Goal: Communication & Community: Answer question/provide support

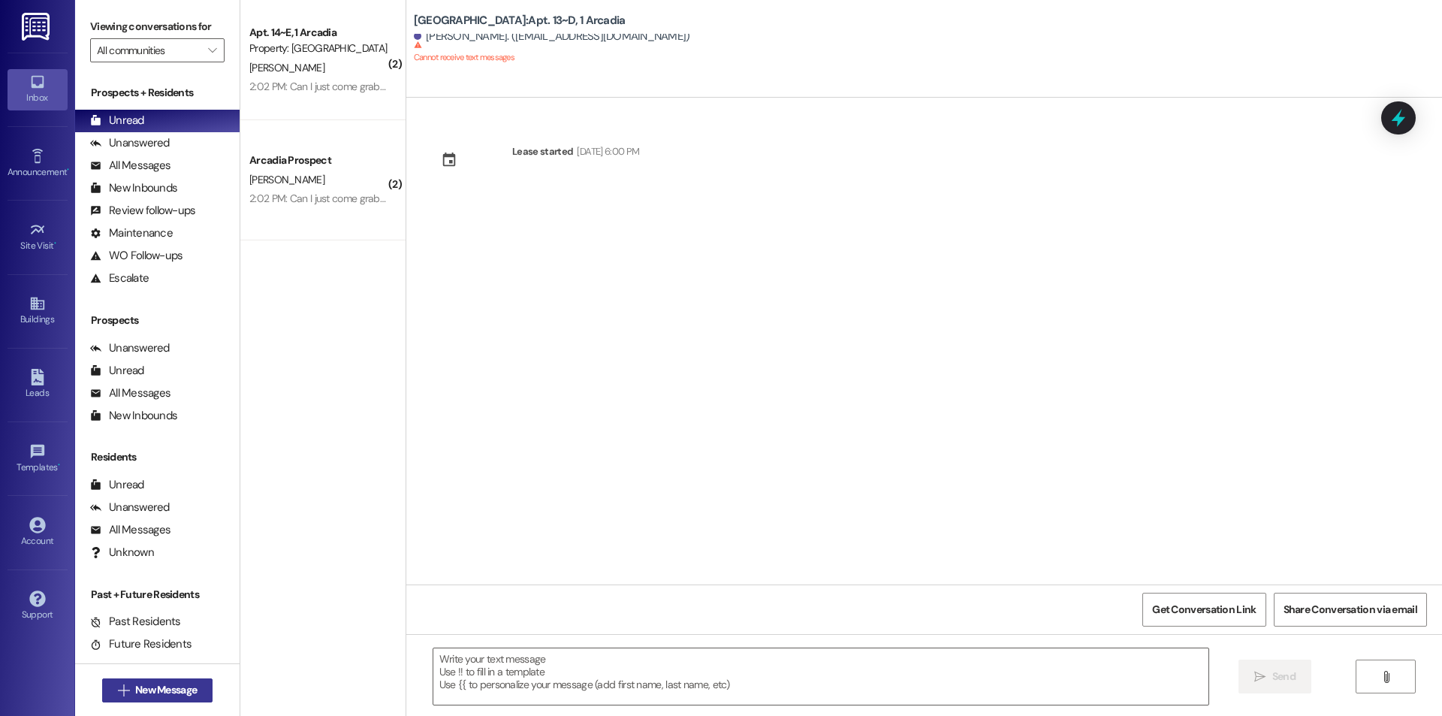
click at [150, 689] on span "New Message" at bounding box center [166, 690] width 62 height 16
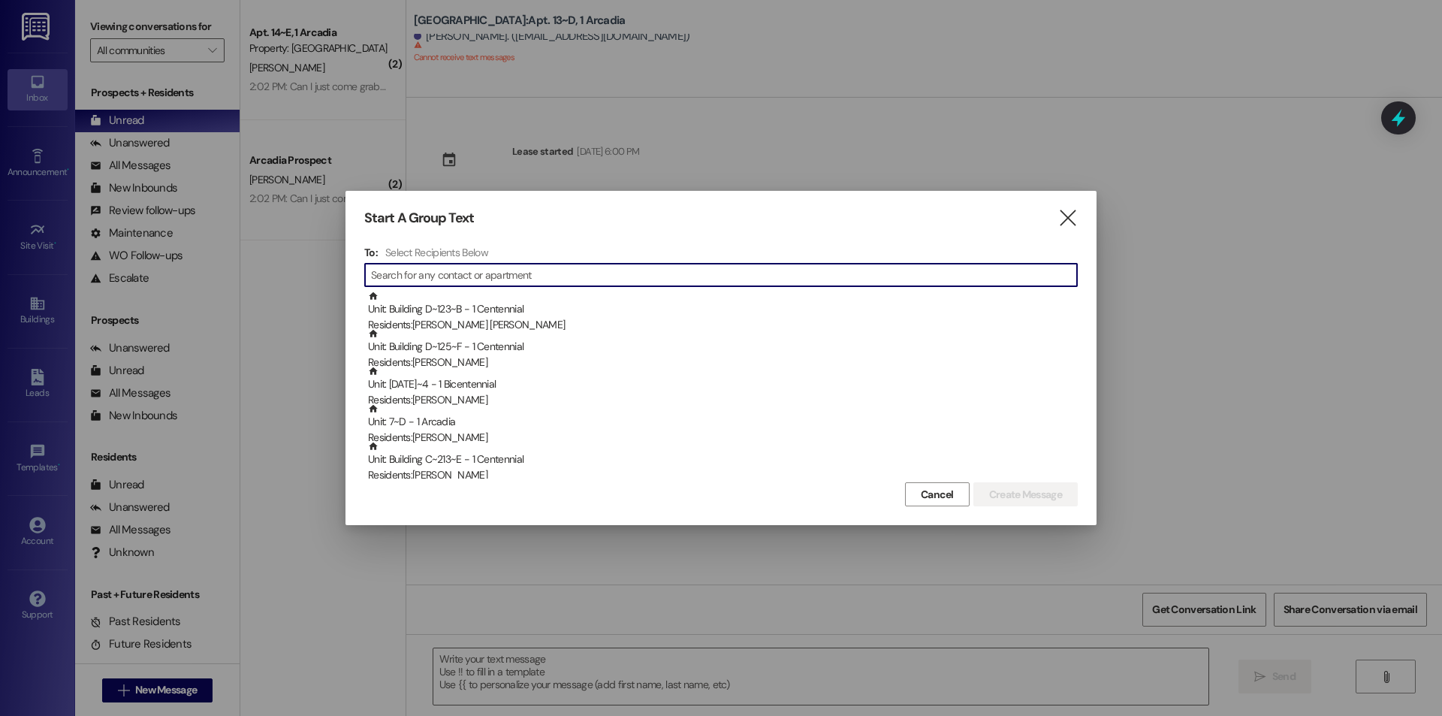
click at [481, 279] on input at bounding box center [724, 274] width 706 height 21
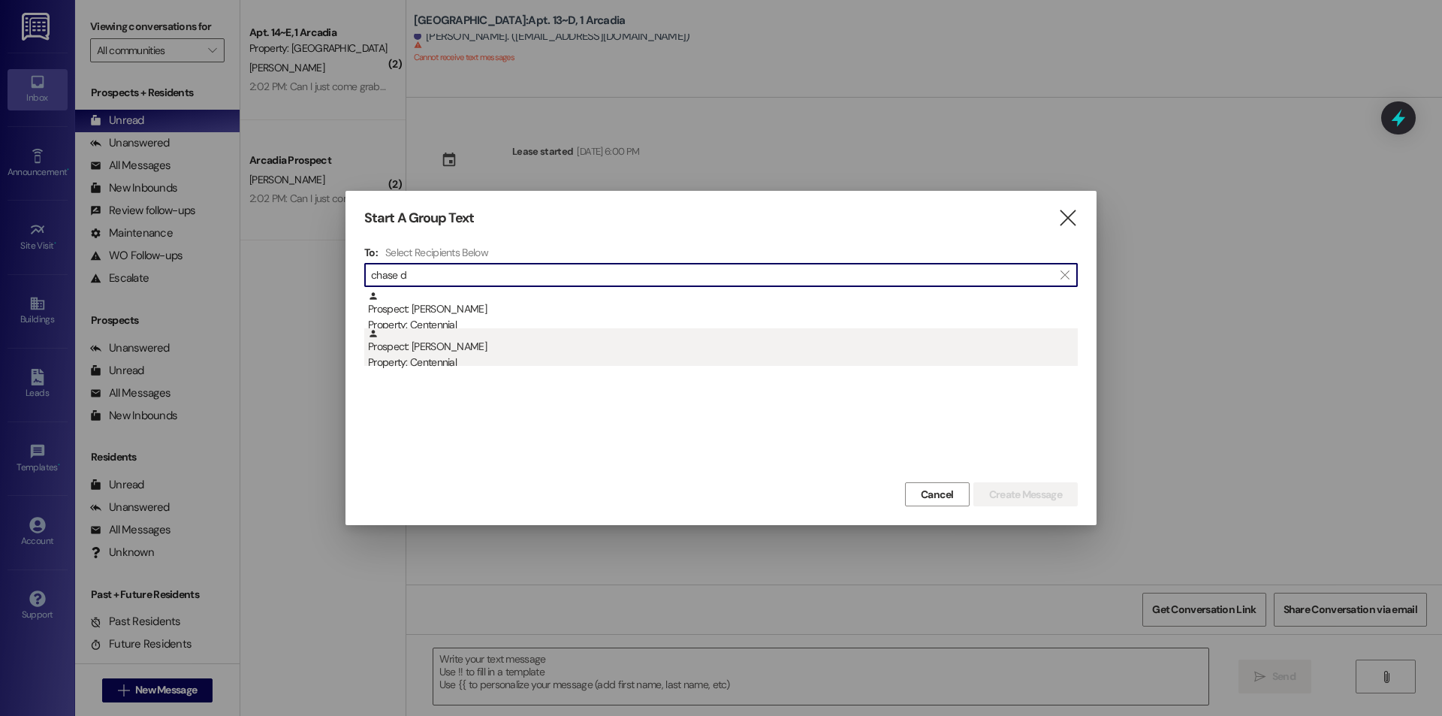
type input "chase d"
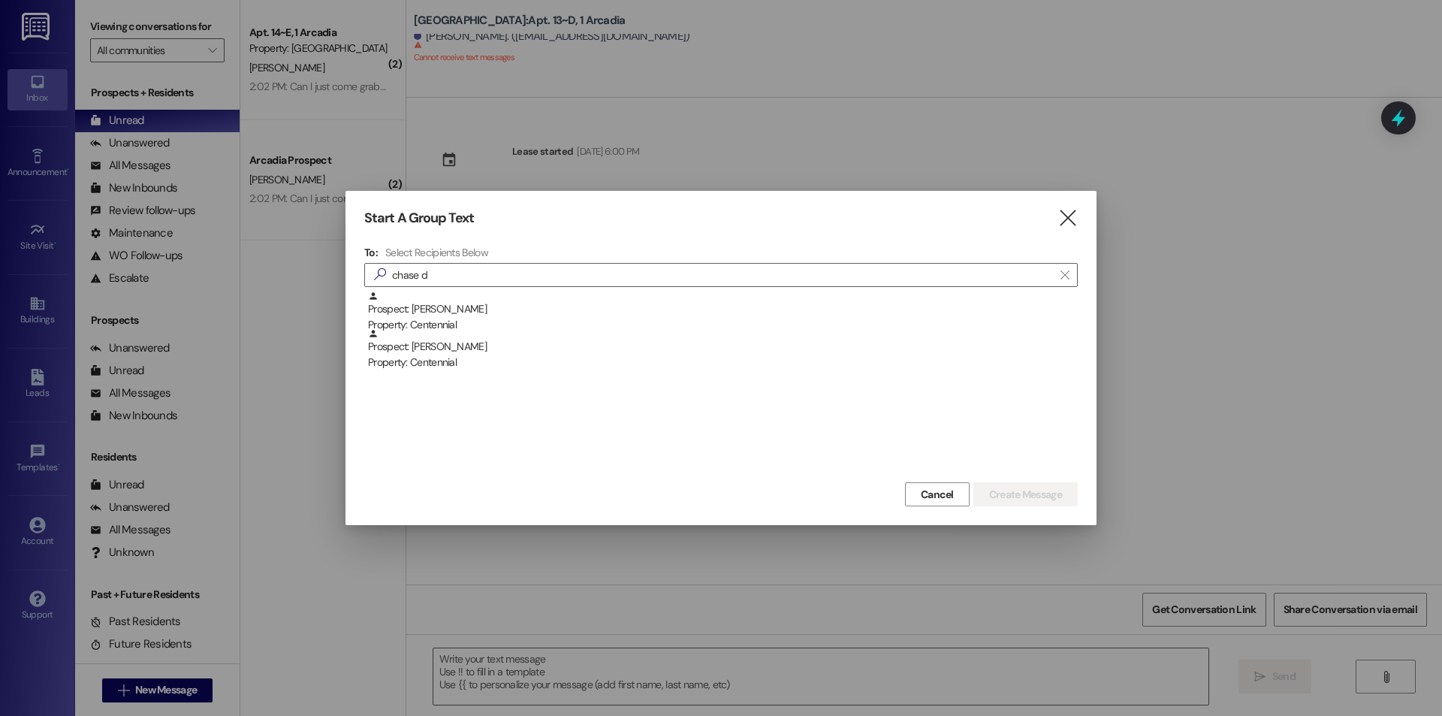
click at [490, 364] on div "Property: Centennial" at bounding box center [723, 362] width 710 height 16
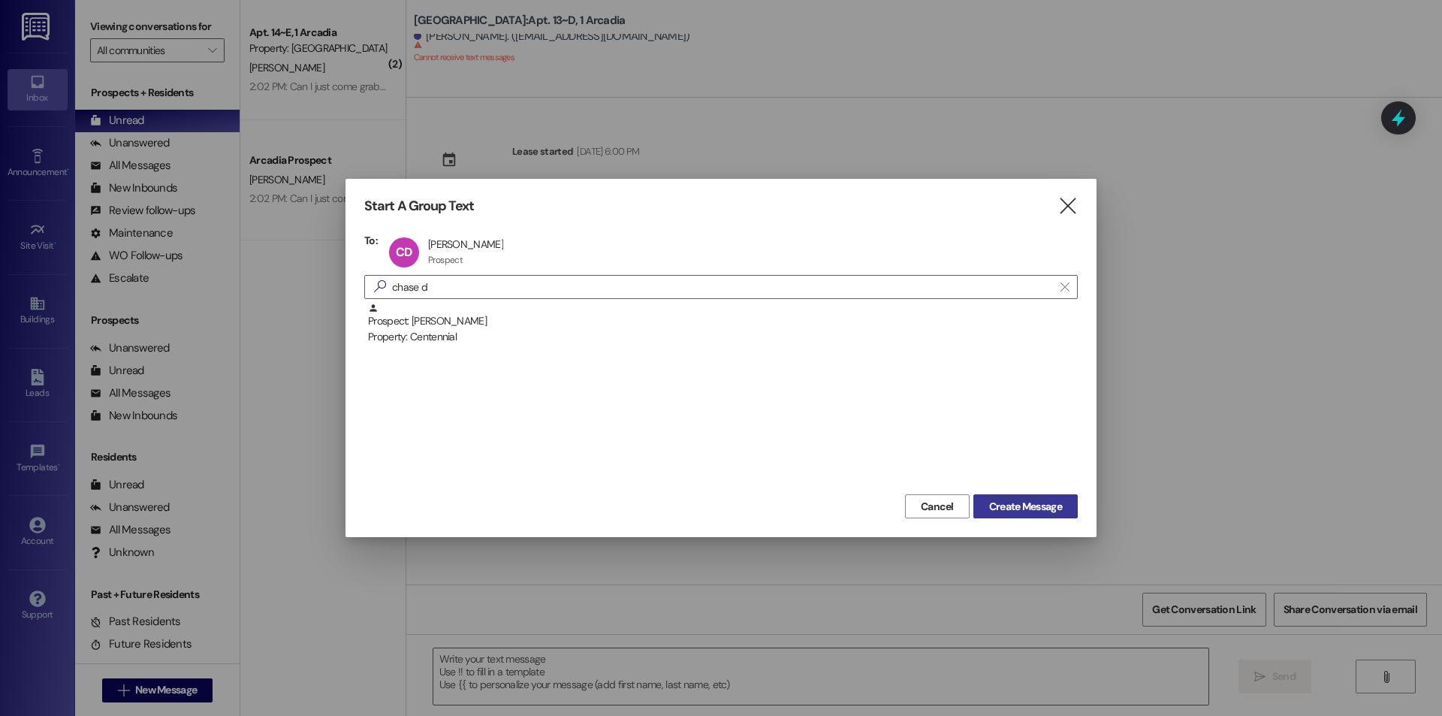
click at [1041, 497] on button "Create Message" at bounding box center [1025, 506] width 104 height 24
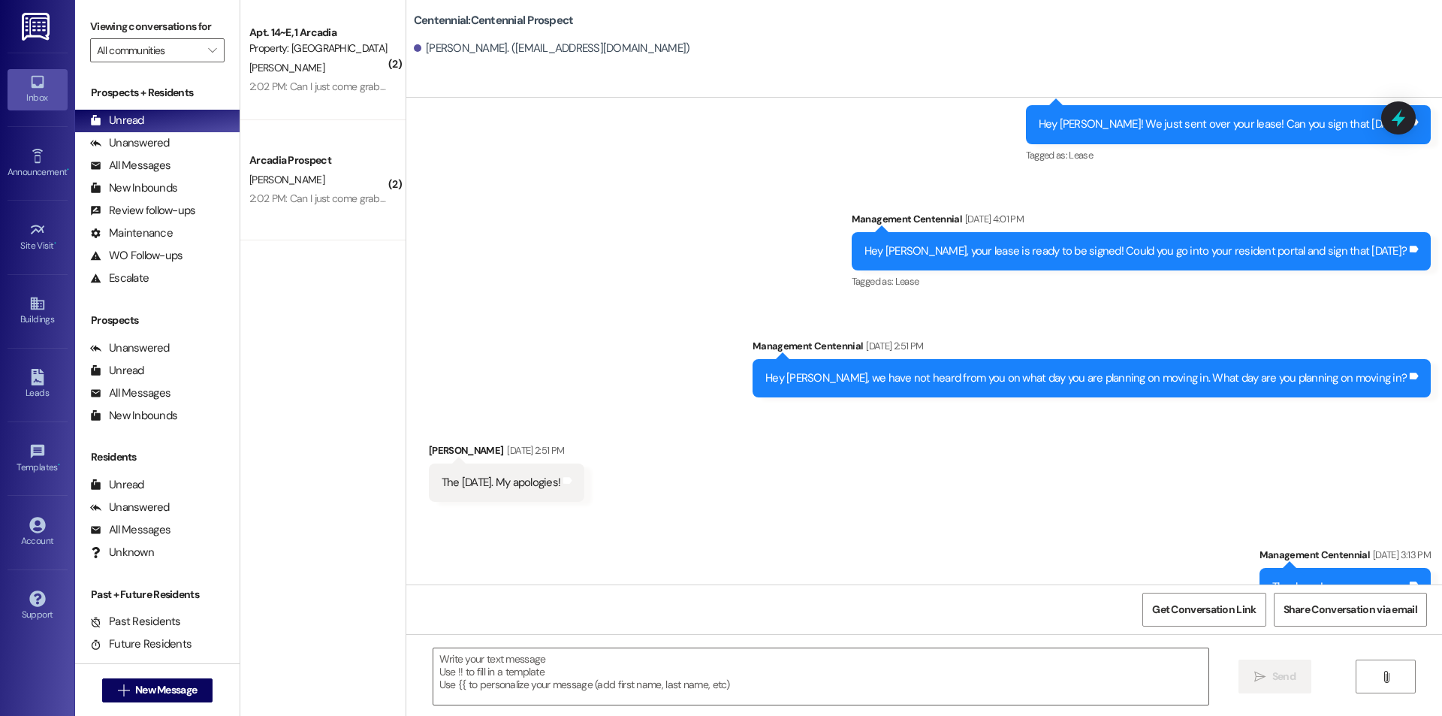
scroll to position [237, 0]
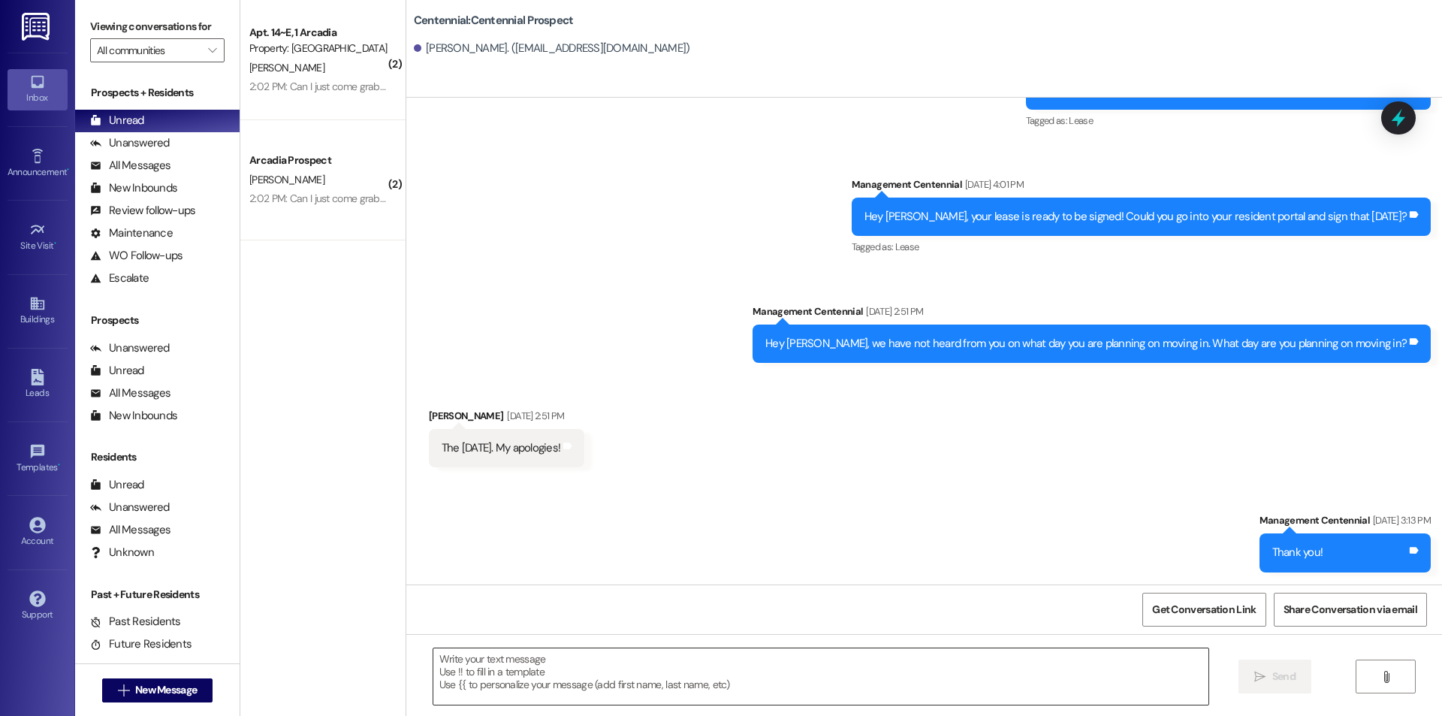
click at [954, 689] on textarea at bounding box center [820, 676] width 775 height 56
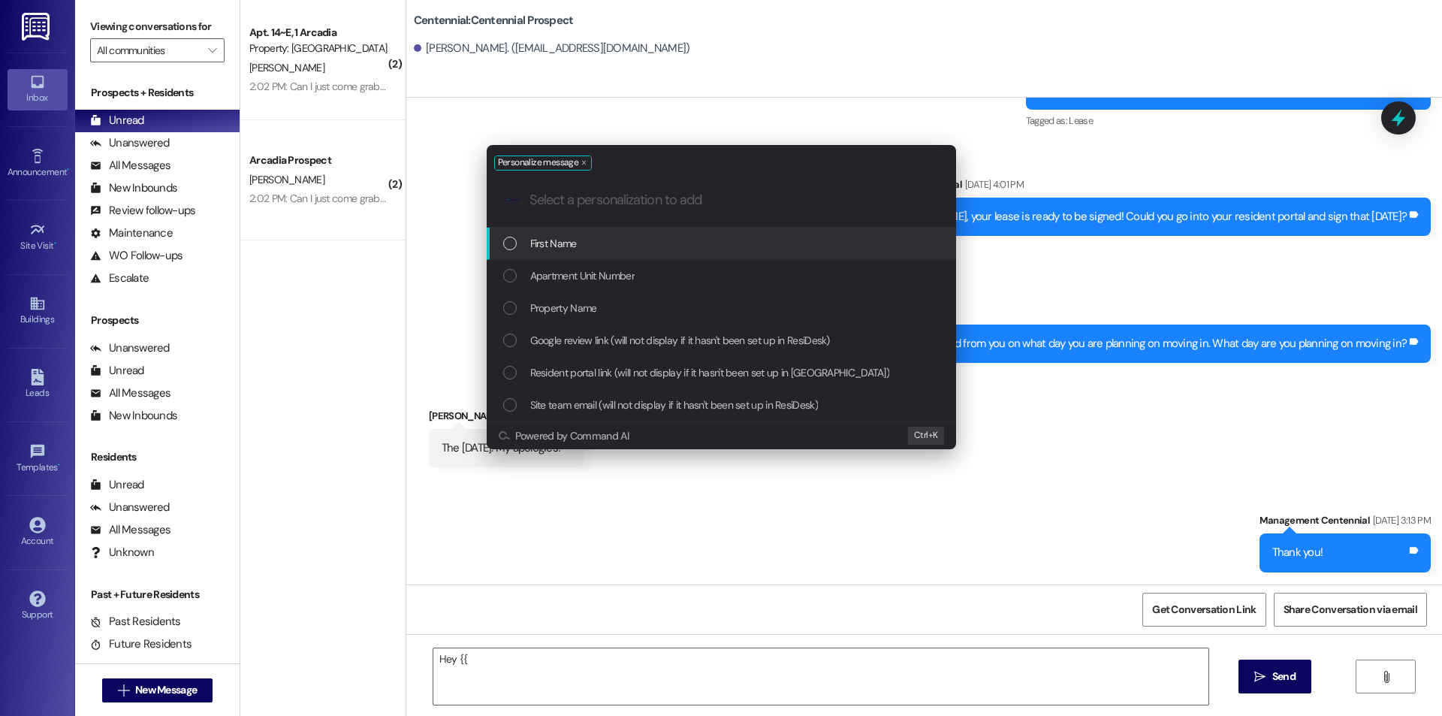
click at [604, 236] on div "First Name" at bounding box center [722, 243] width 439 height 17
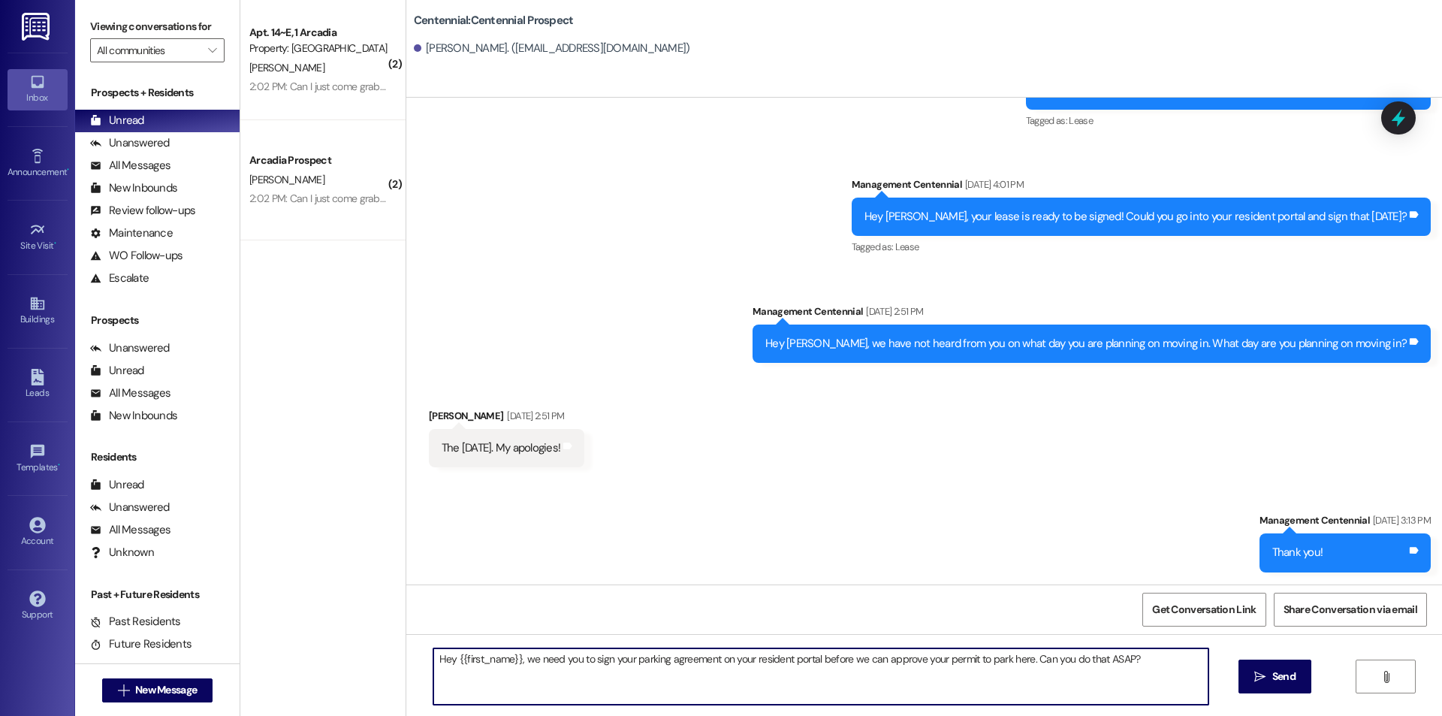
click at [930, 657] on textarea "Hey {{first_name}}, we need you to sign your parking agreement on your resident…" at bounding box center [820, 676] width 775 height 56
click at [932, 660] on textarea "Hey {{first_name}}, we need you to sign your parking agreement on your resident…" at bounding box center [820, 676] width 775 height 56
click at [932, 661] on textarea "Hey {{first_name}}, we need you to sign your parking agreement on your resident…" at bounding box center [820, 676] width 775 height 56
click at [933, 661] on textarea "Hey {{first_name}}, we need you to sign your parking agreement on your resident…" at bounding box center [820, 676] width 775 height 56
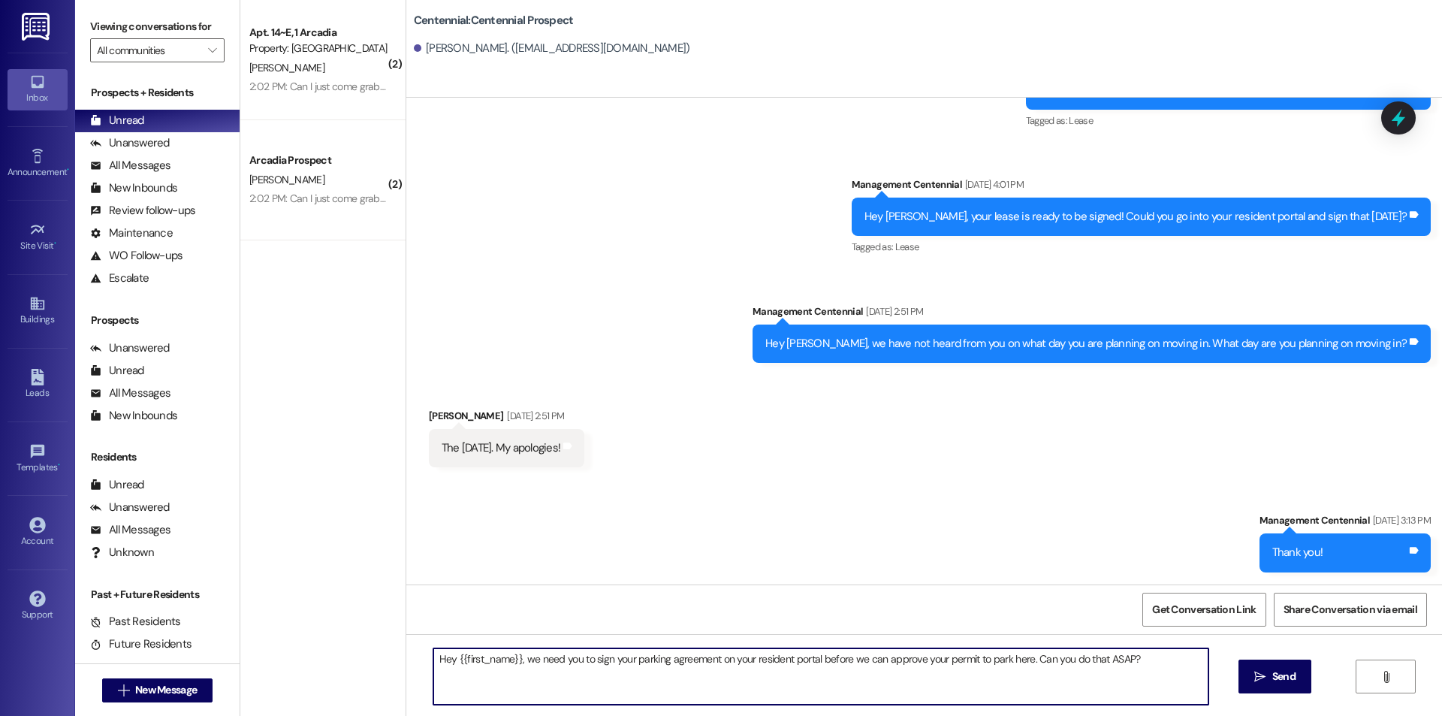
click at [1141, 661] on textarea "Hey {{first_name}}, we need you to sign your parking agreement on your resident…" at bounding box center [820, 676] width 775 height 56
type textarea "Hey {{first_name}}, we need you to sign your parking agreement on your resident…"
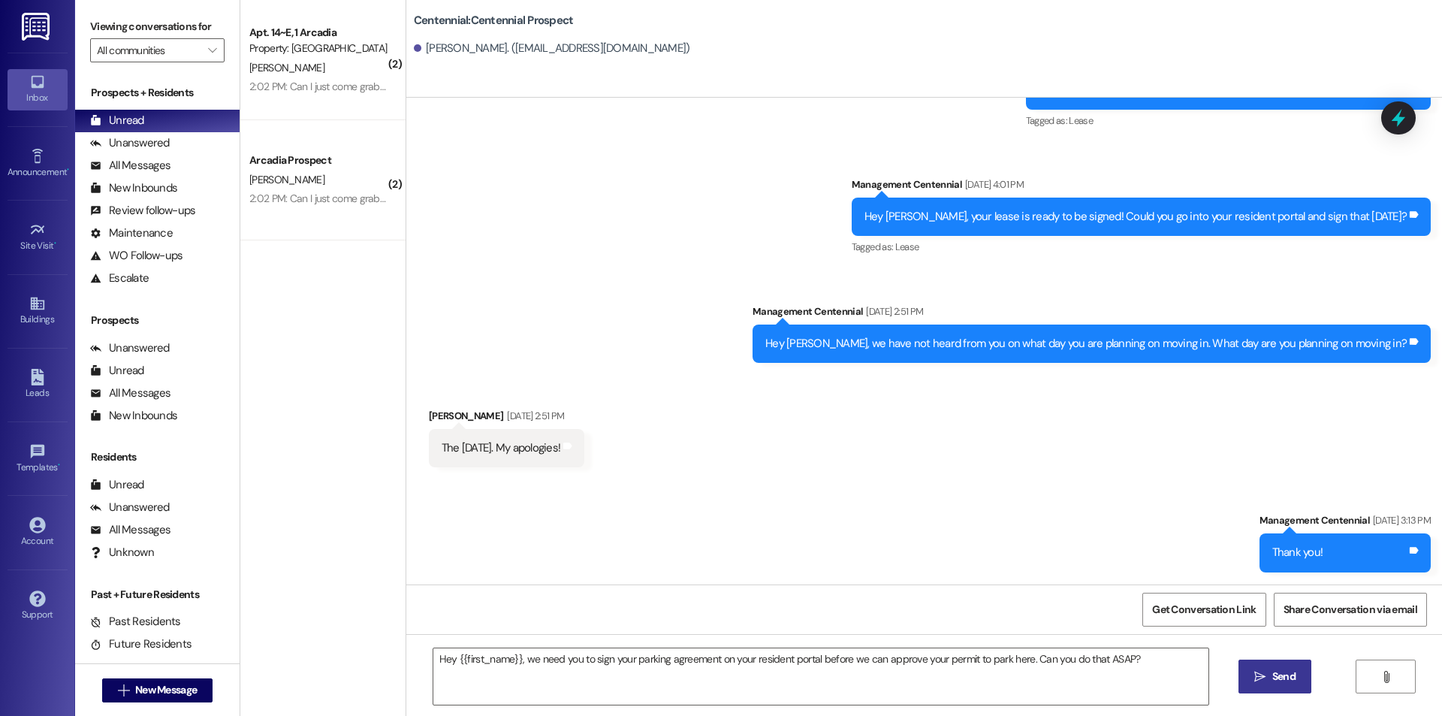
click at [1251, 685] on button " Send" at bounding box center [1274, 676] width 73 height 34
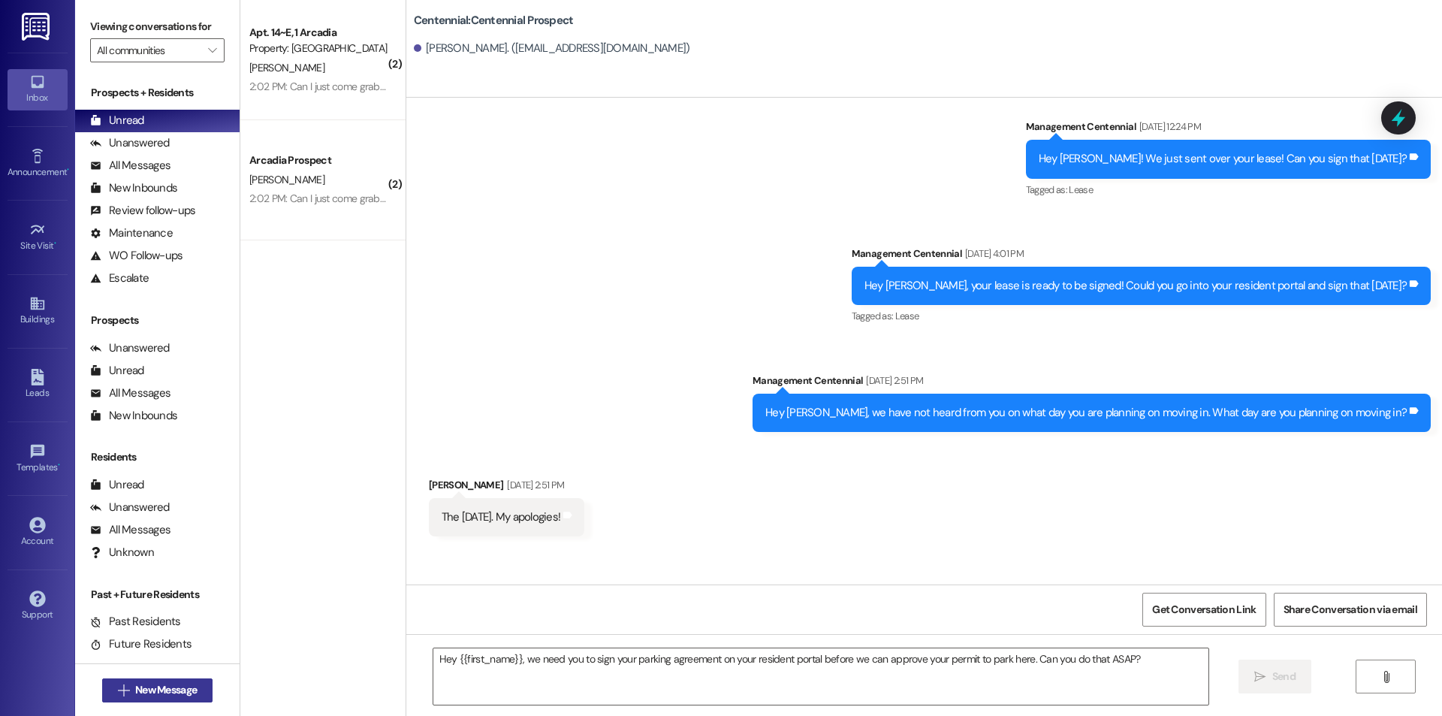
scroll to position [131, 0]
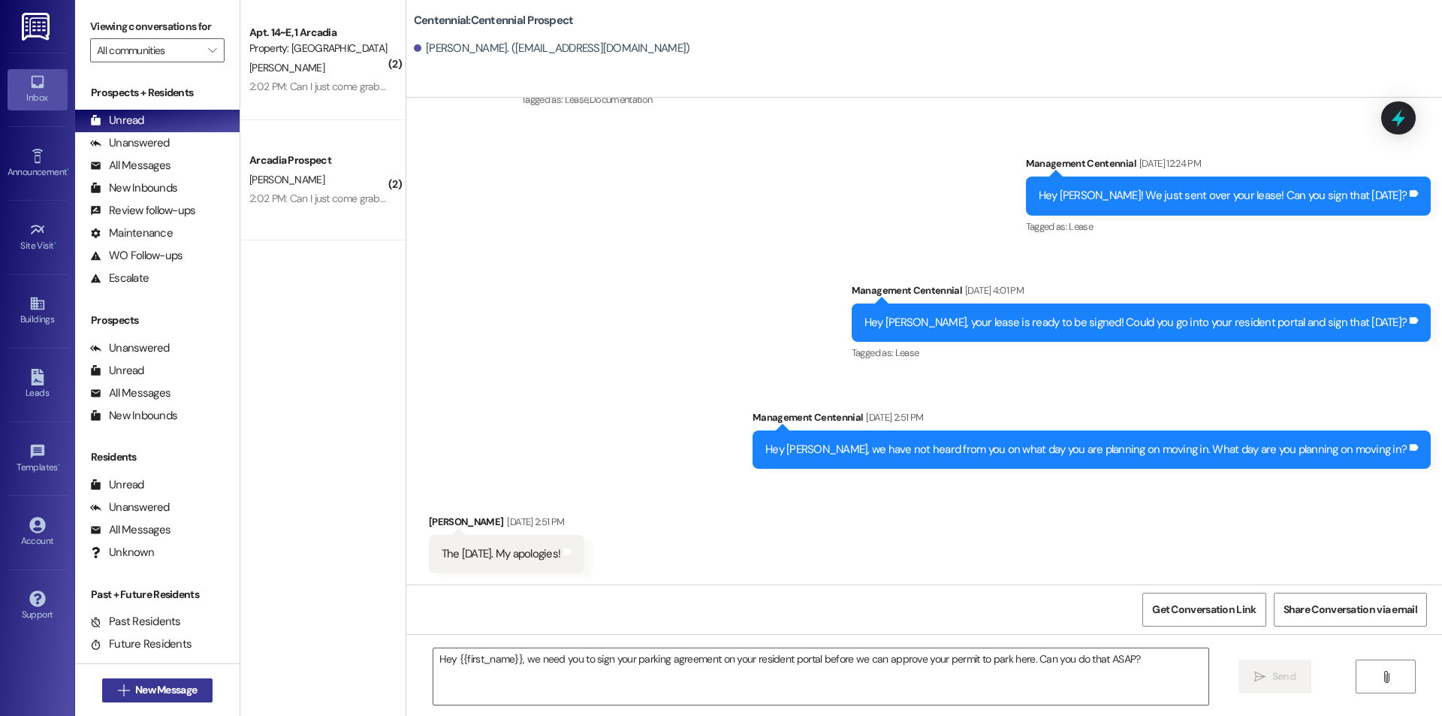
click at [137, 689] on span "New Message" at bounding box center [166, 690] width 62 height 16
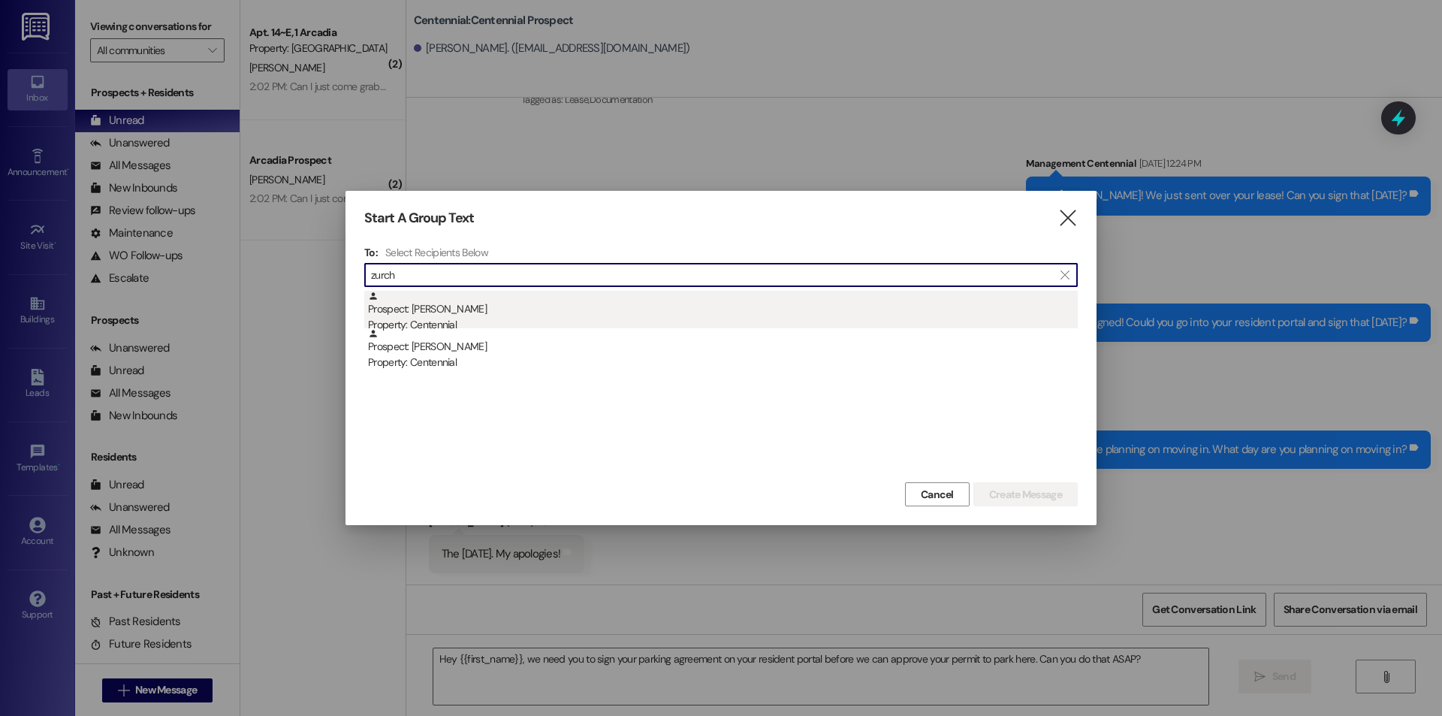
type input "zurch"
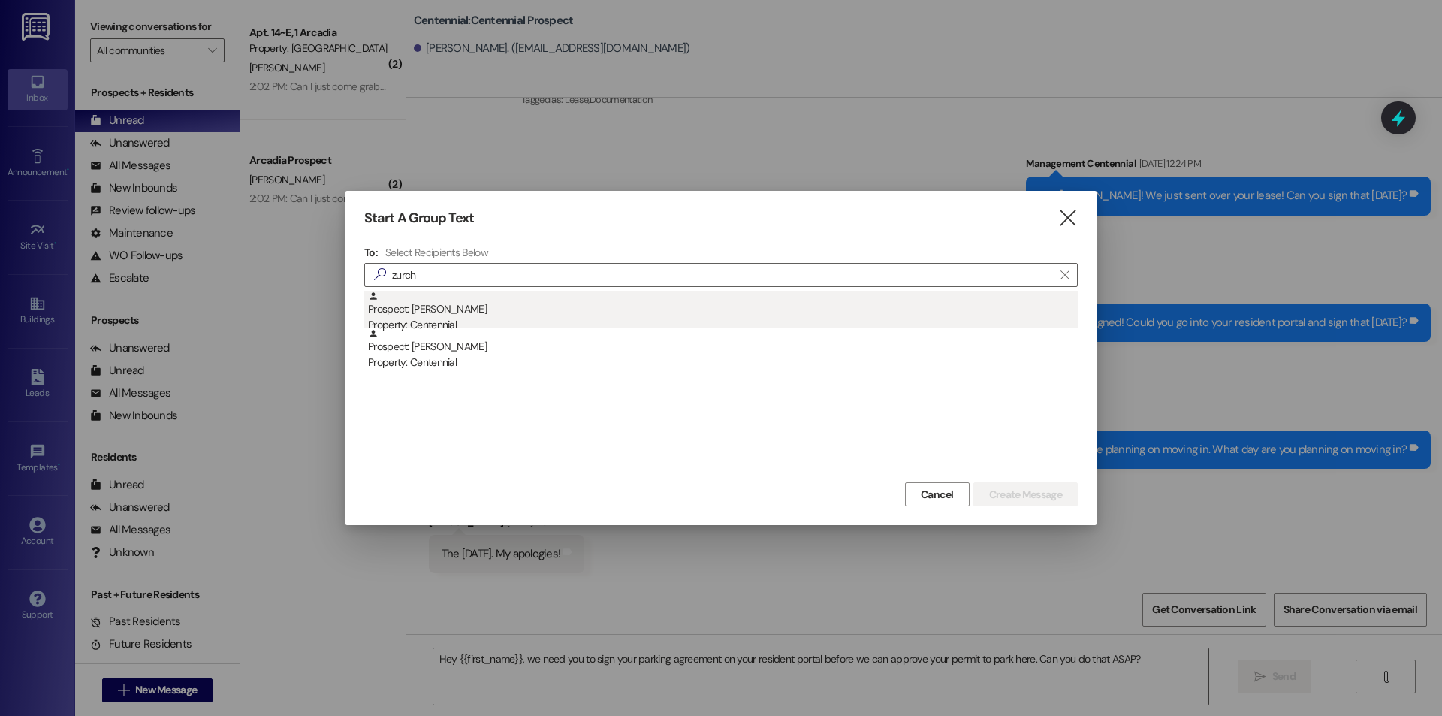
click at [465, 324] on div "Property: Centennial" at bounding box center [723, 325] width 710 height 16
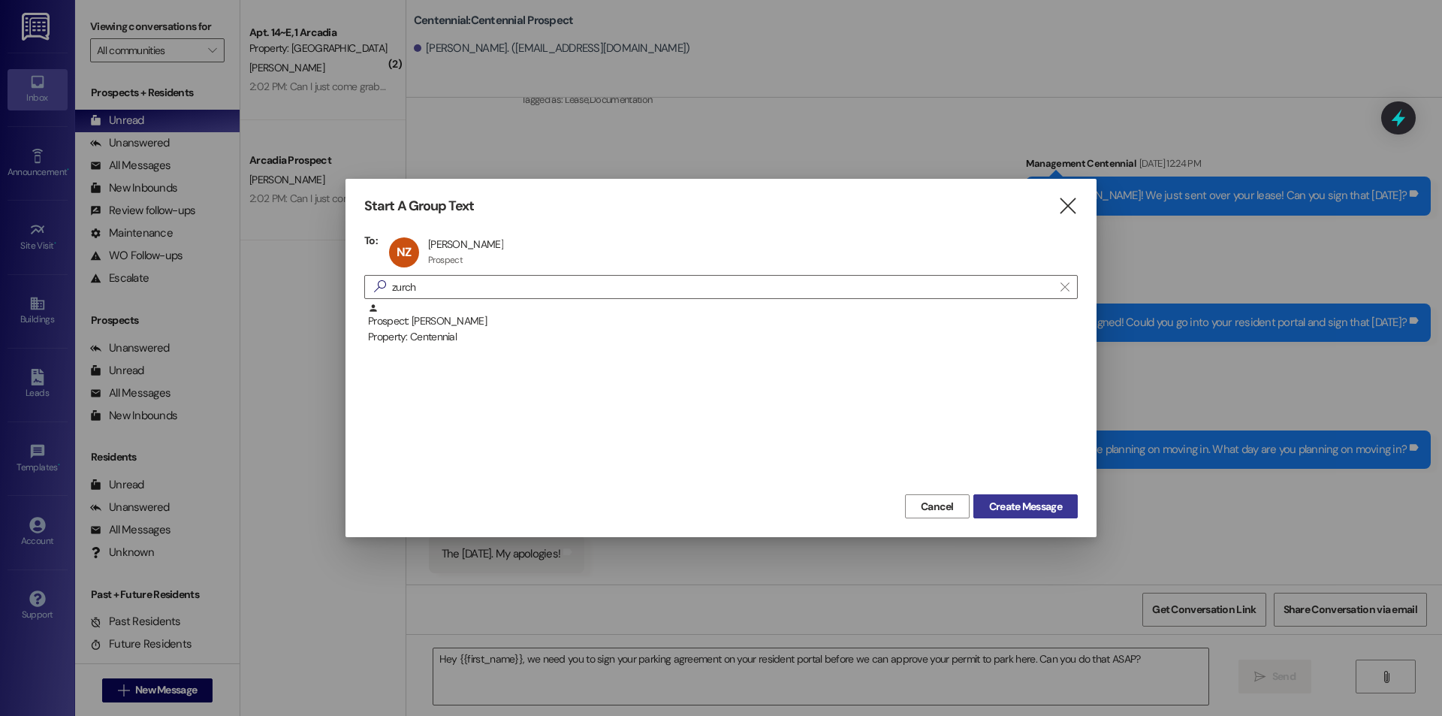
click at [1032, 503] on span "Create Message" at bounding box center [1025, 507] width 73 height 16
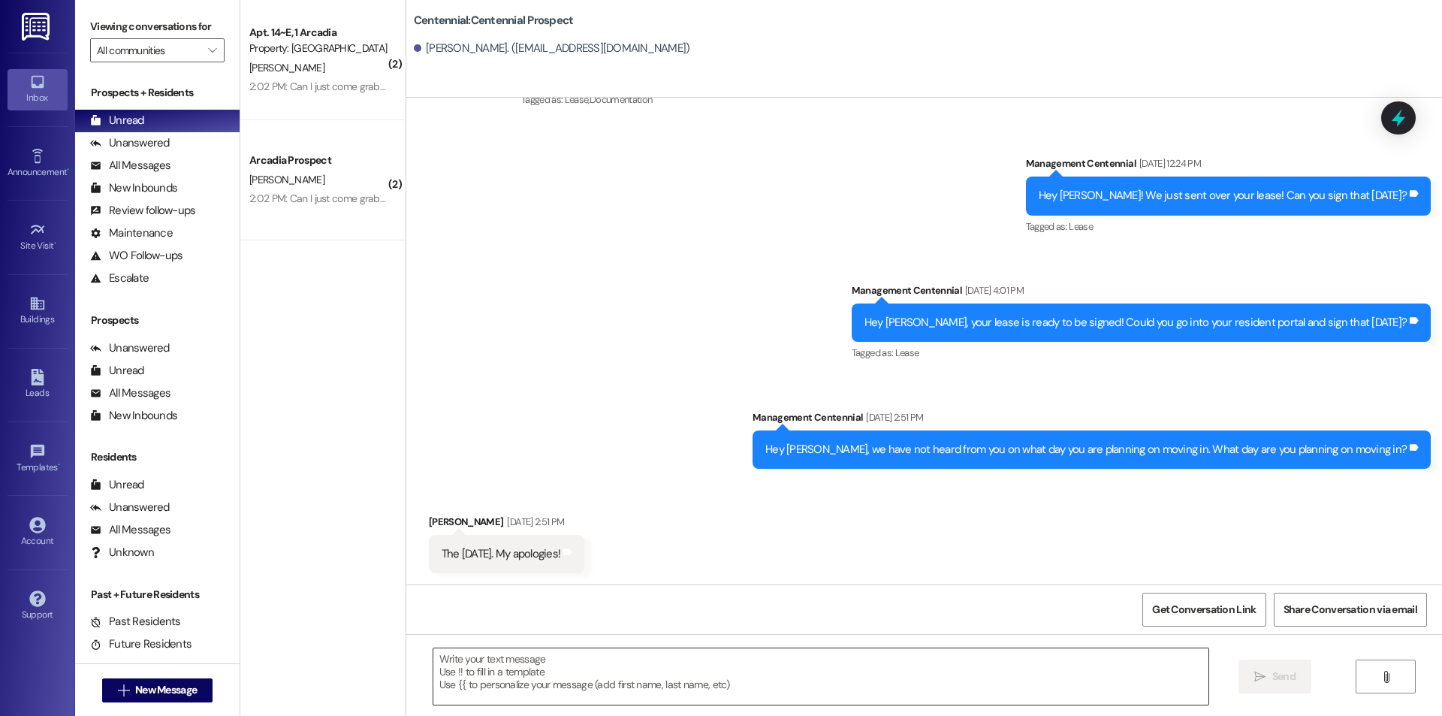
click at [931, 678] on textarea at bounding box center [820, 676] width 775 height 56
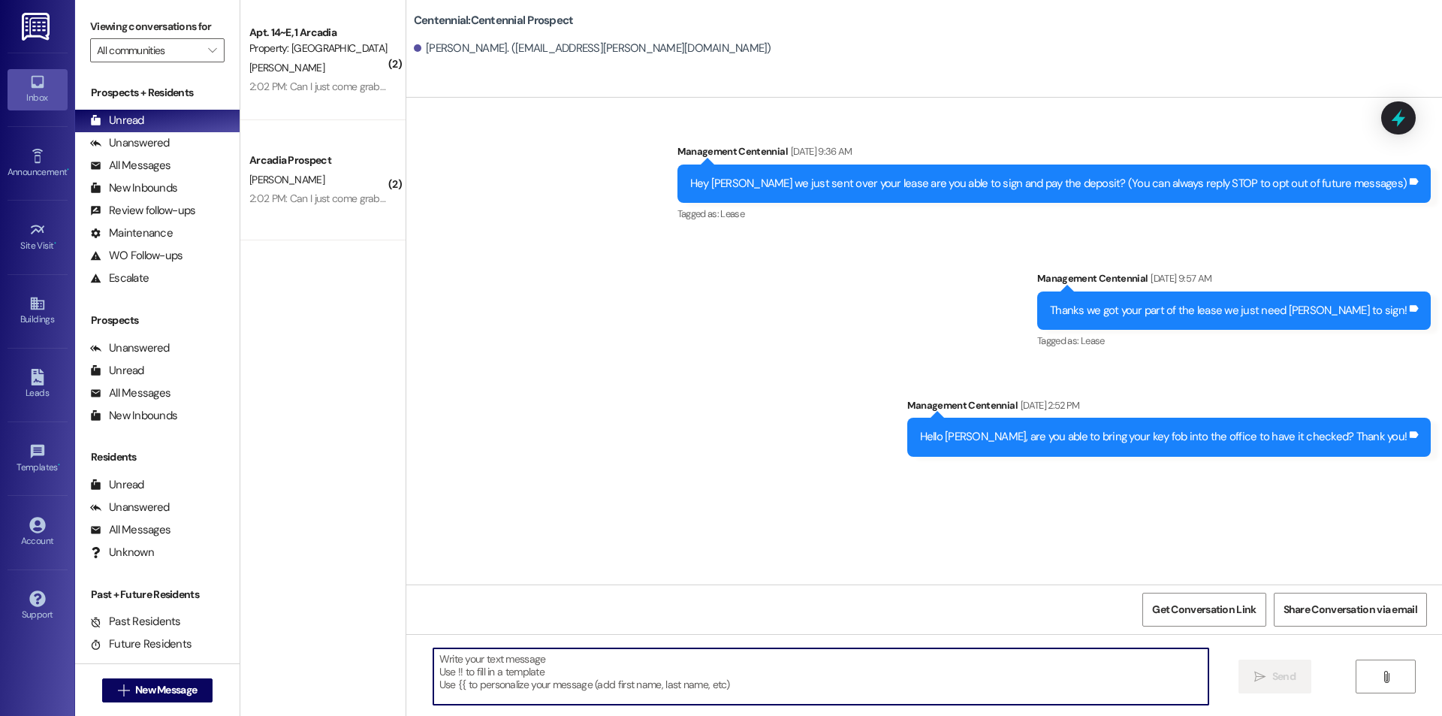
paste textarea "Hey {{first_name}}, we need you to sign your parking agreement on your resident…"
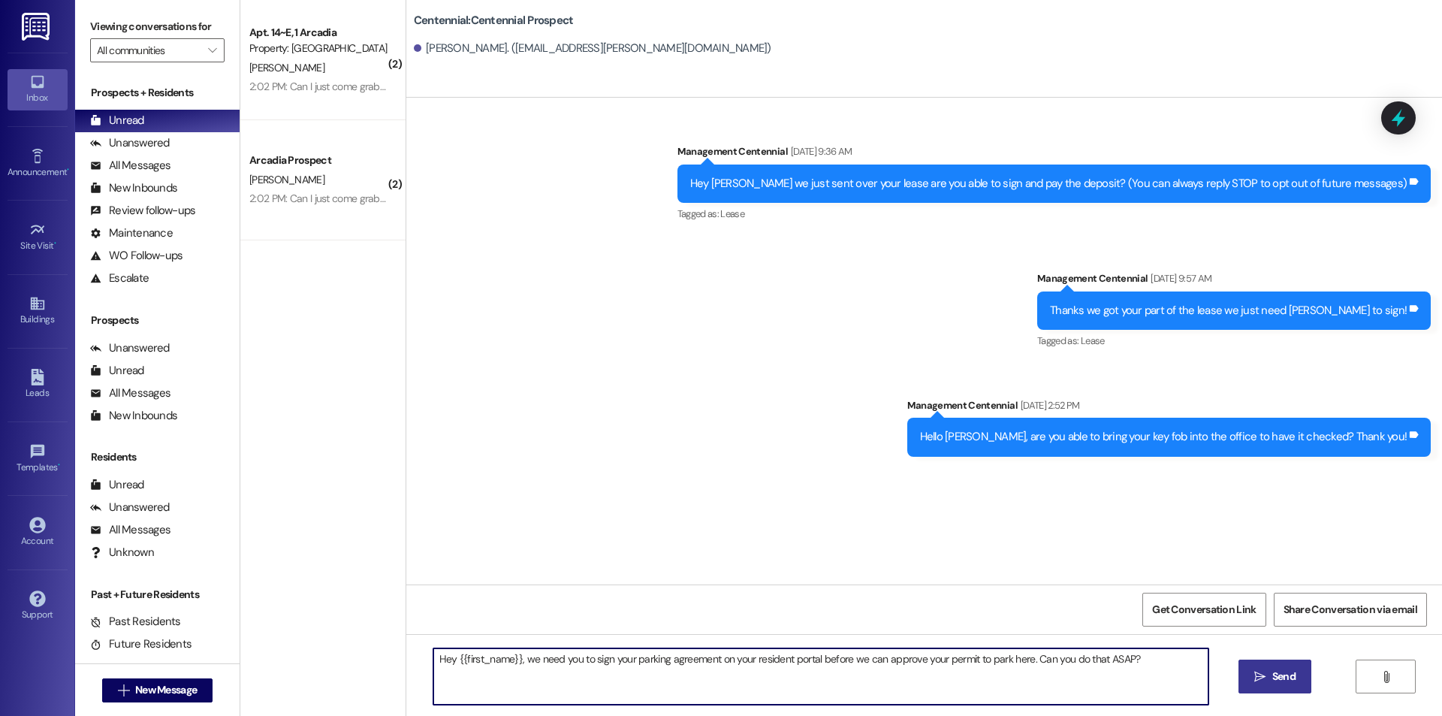
type textarea "Hey {{first_name}}, we need you to sign your parking agreement on your resident…"
click at [1285, 677] on span "Send" at bounding box center [1283, 676] width 23 height 16
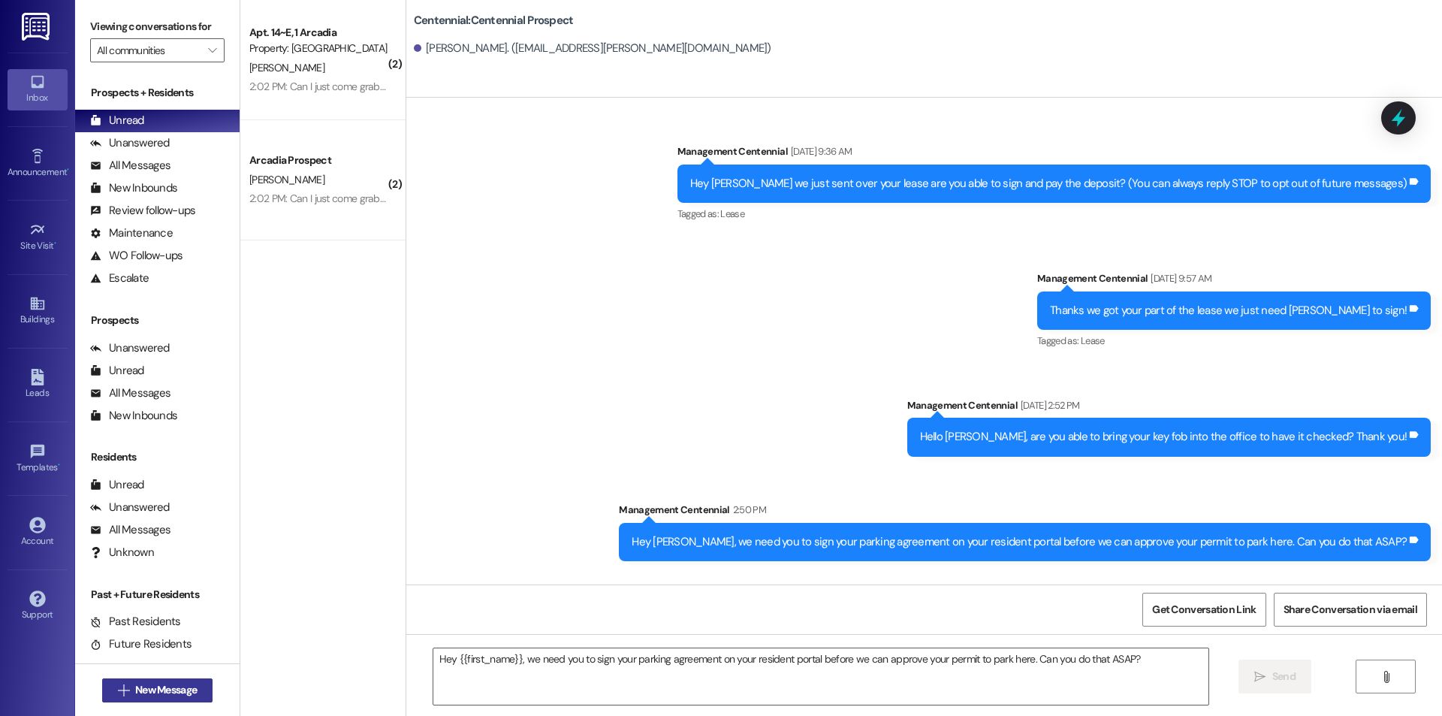
click at [196, 683] on button " New Message" at bounding box center [157, 690] width 111 height 24
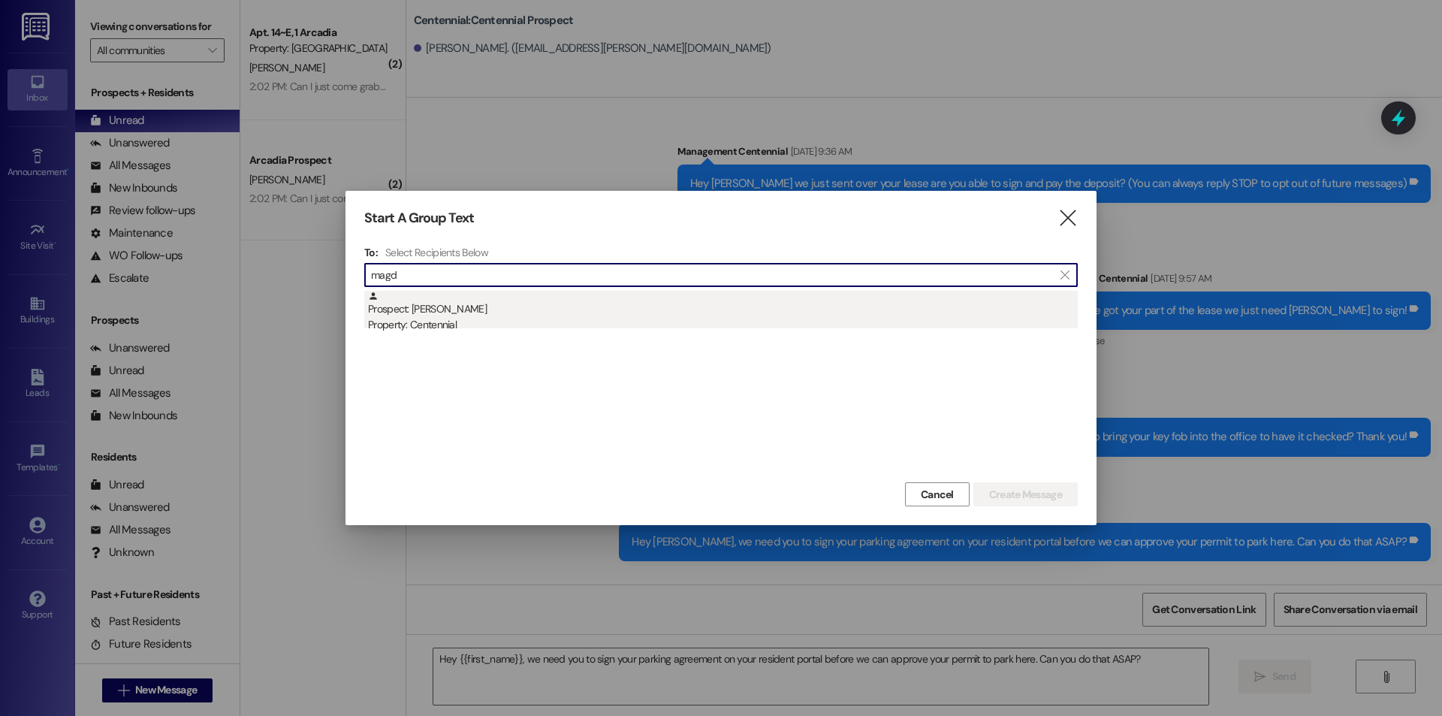
type input "magd"
click at [713, 308] on div "Prospect: [PERSON_NAME] Property: Centennial" at bounding box center [723, 312] width 710 height 43
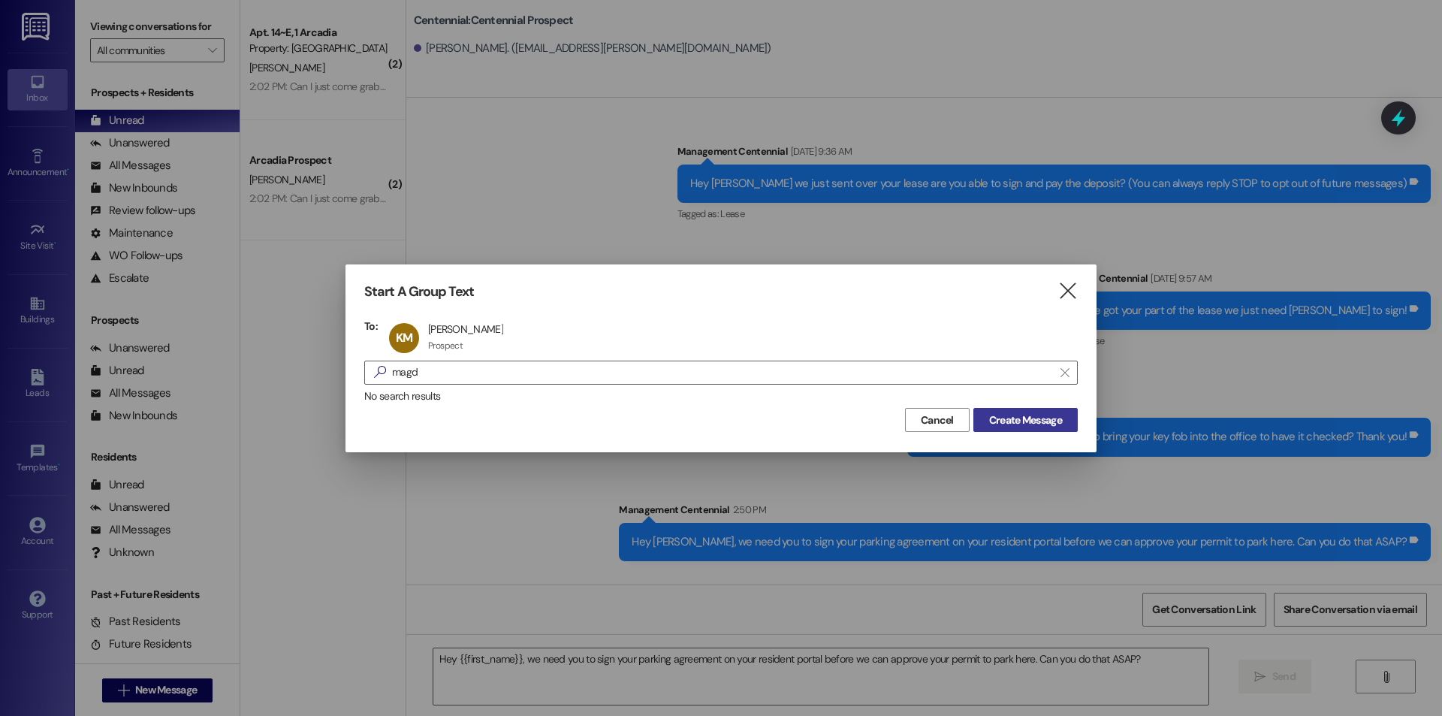
click at [1034, 420] on span "Create Message" at bounding box center [1025, 420] width 73 height 16
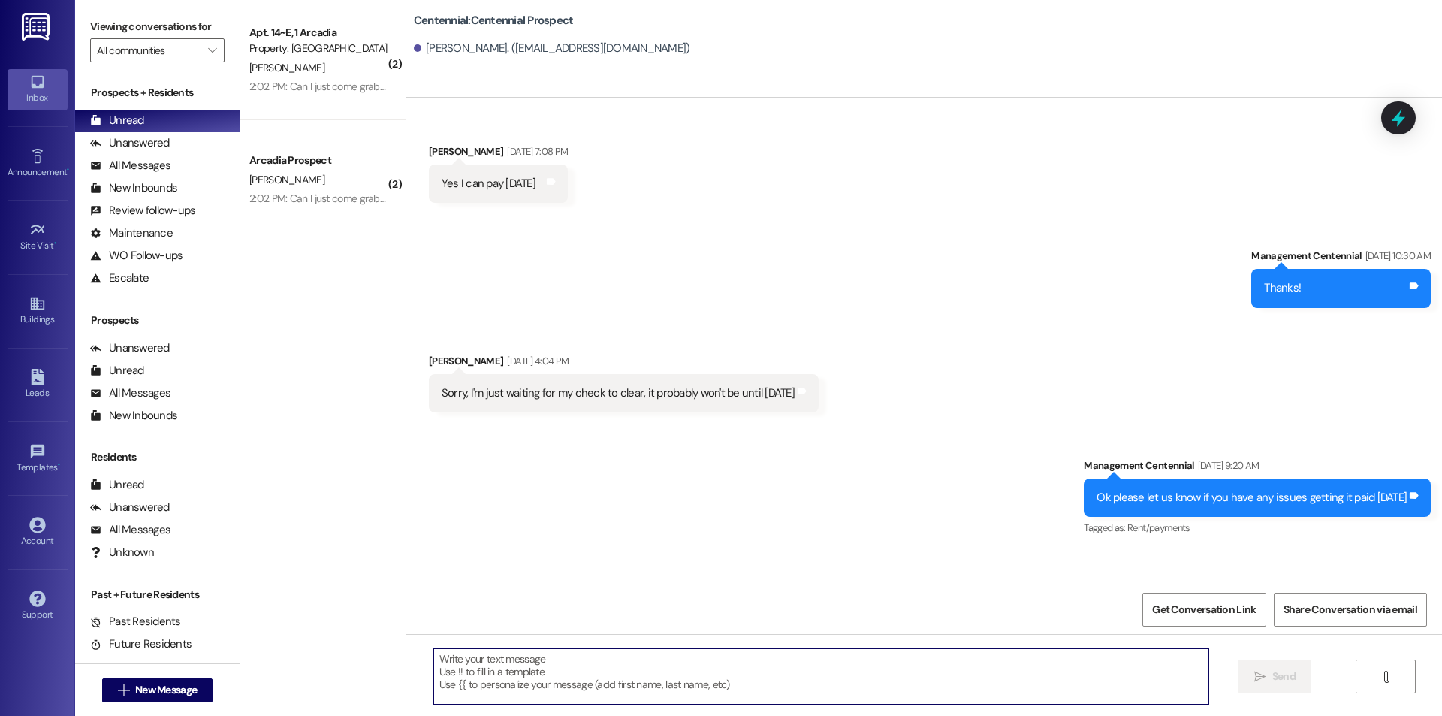
click at [957, 668] on textarea at bounding box center [820, 676] width 775 height 56
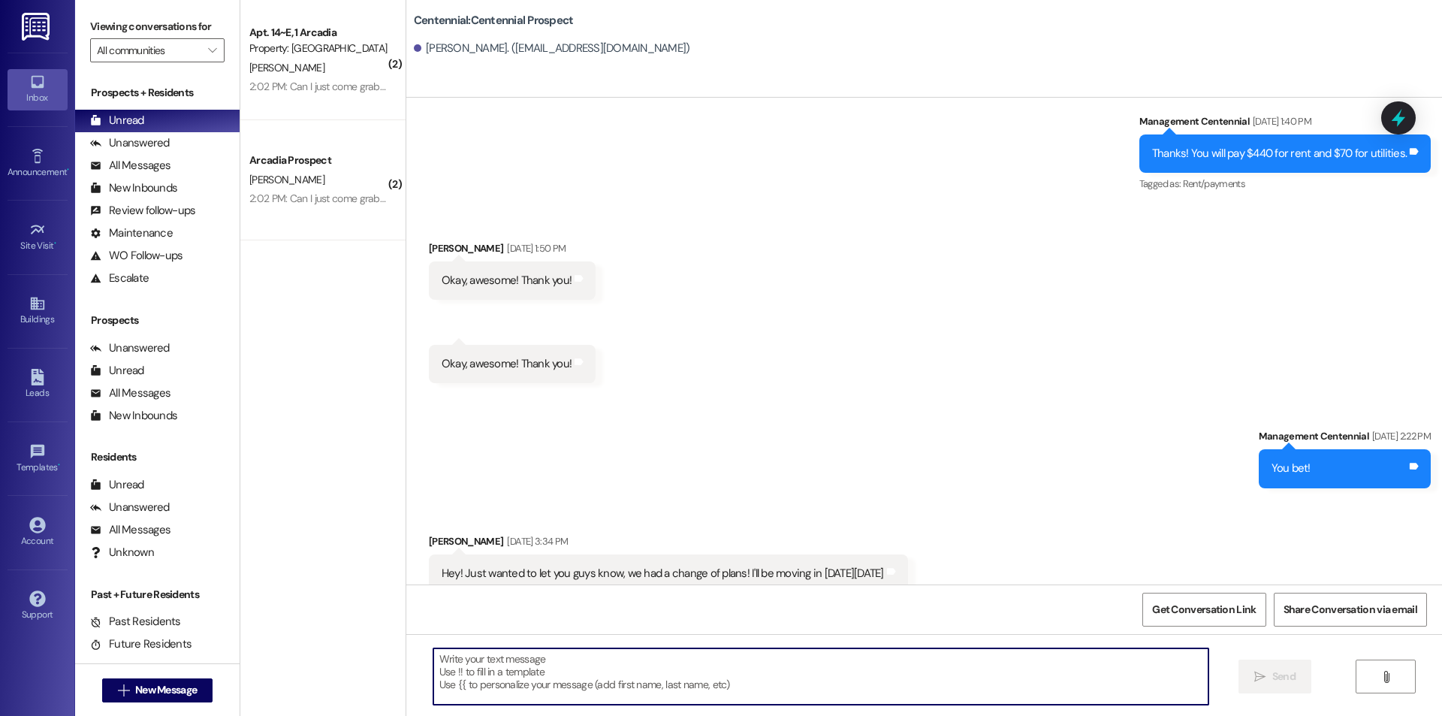
paste textarea "Hey {{first_name}}, we need you to sign your parking agreement on your resident…"
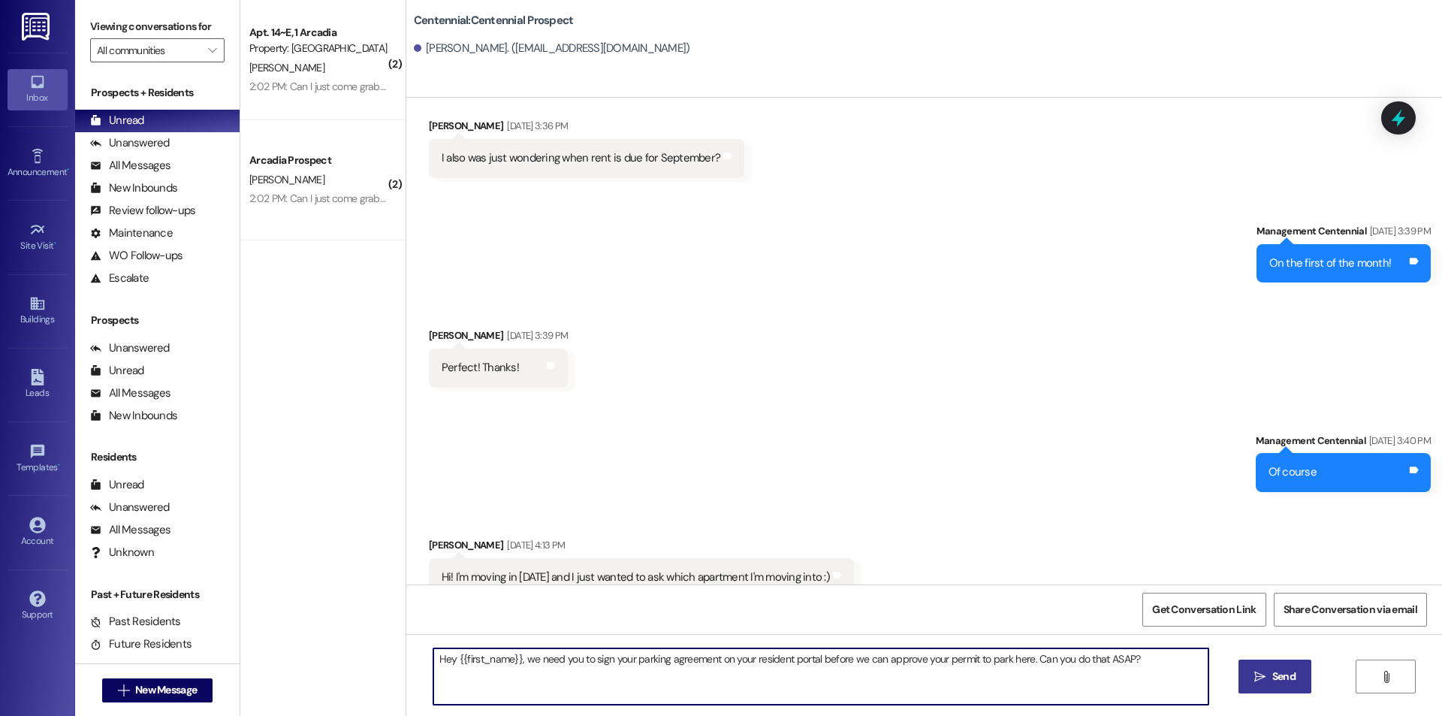
scroll to position [2308, 0]
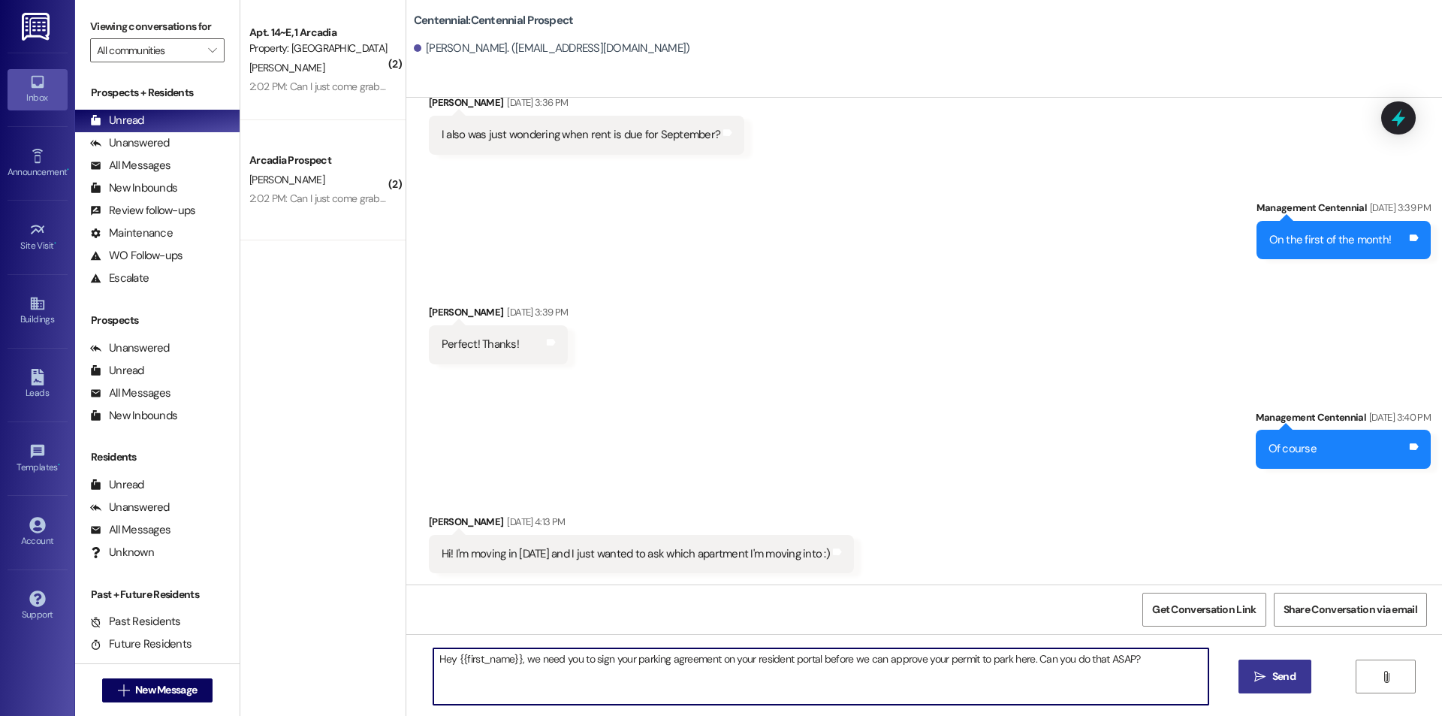
type textarea "Hey {{first_name}}, we need you to sign your parking agreement on your resident…"
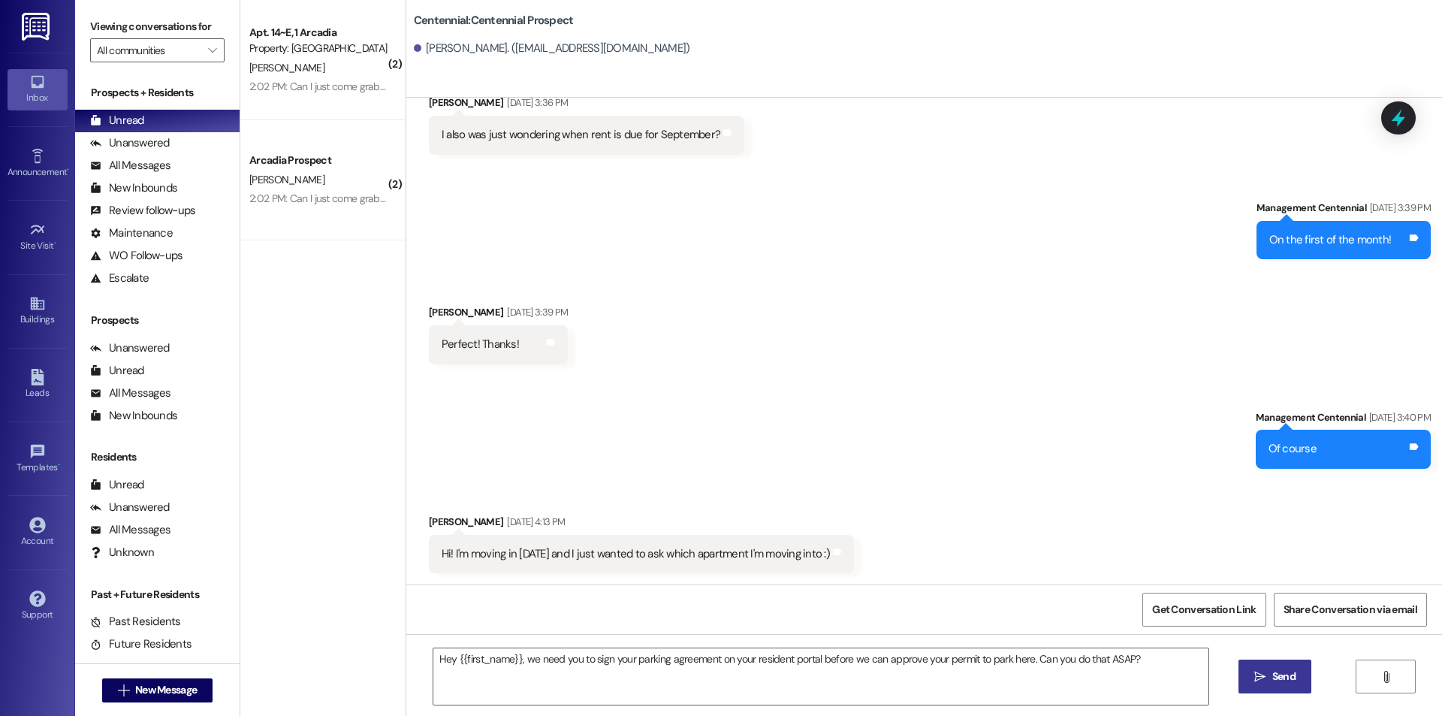
click at [1256, 679] on icon "" at bounding box center [1259, 676] width 11 height 12
click at [185, 681] on button " New Message" at bounding box center [157, 690] width 111 height 24
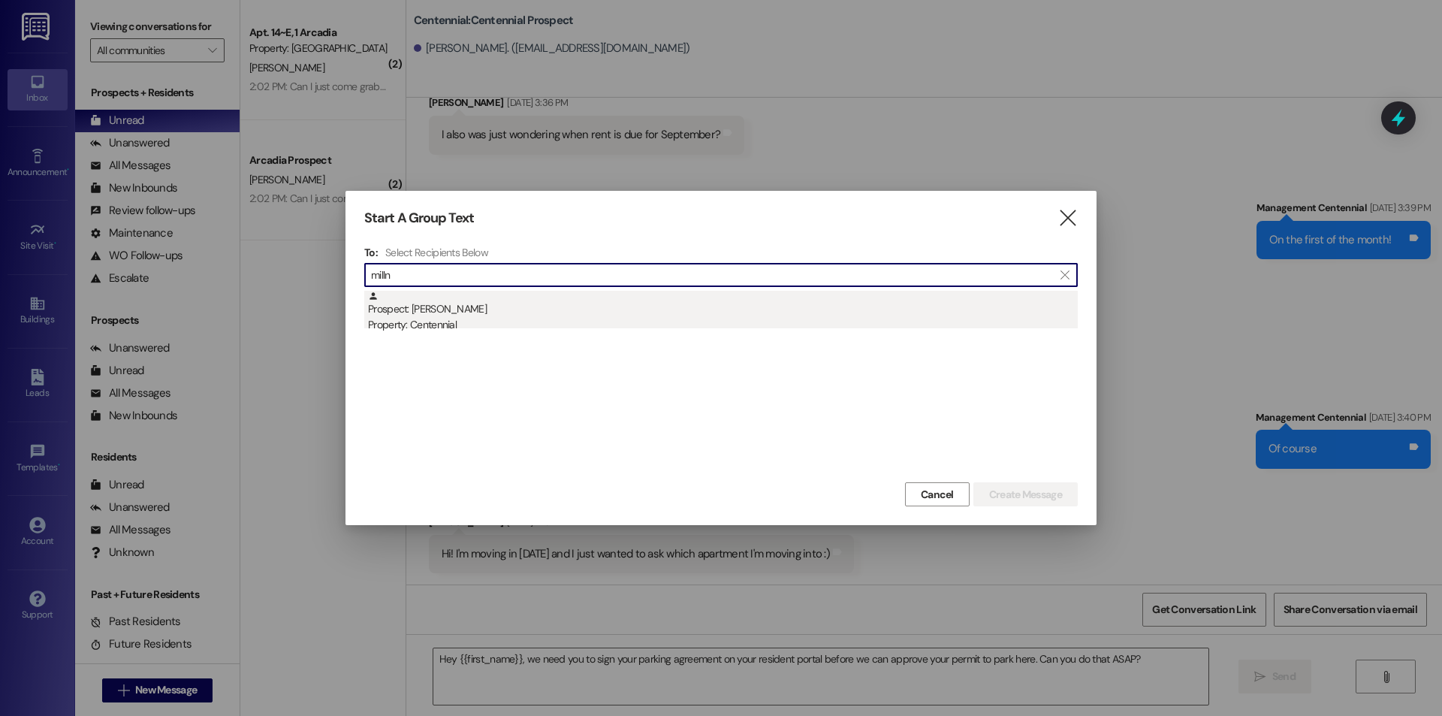
type input "milln"
click at [590, 326] on div "Property: Centennial" at bounding box center [723, 325] width 710 height 16
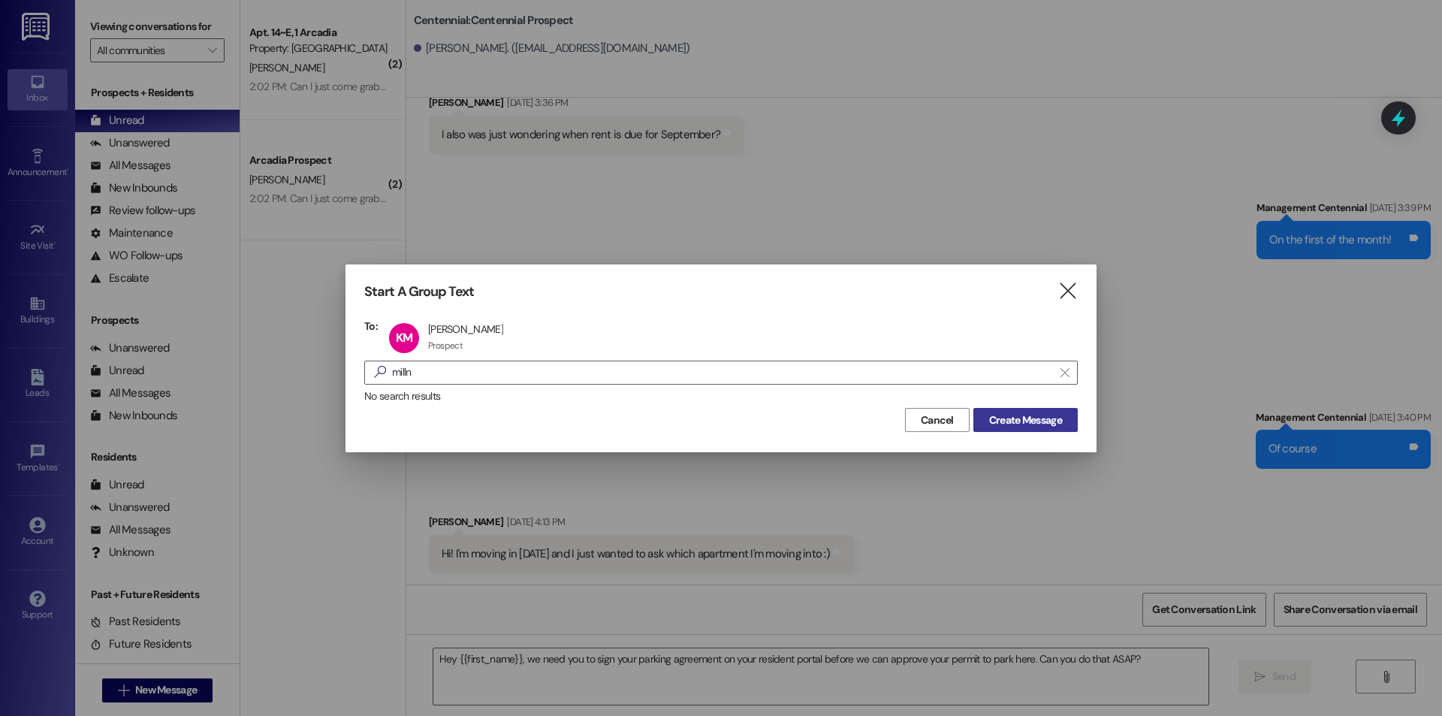
click at [1032, 423] on span "Create Message" at bounding box center [1025, 420] width 73 height 16
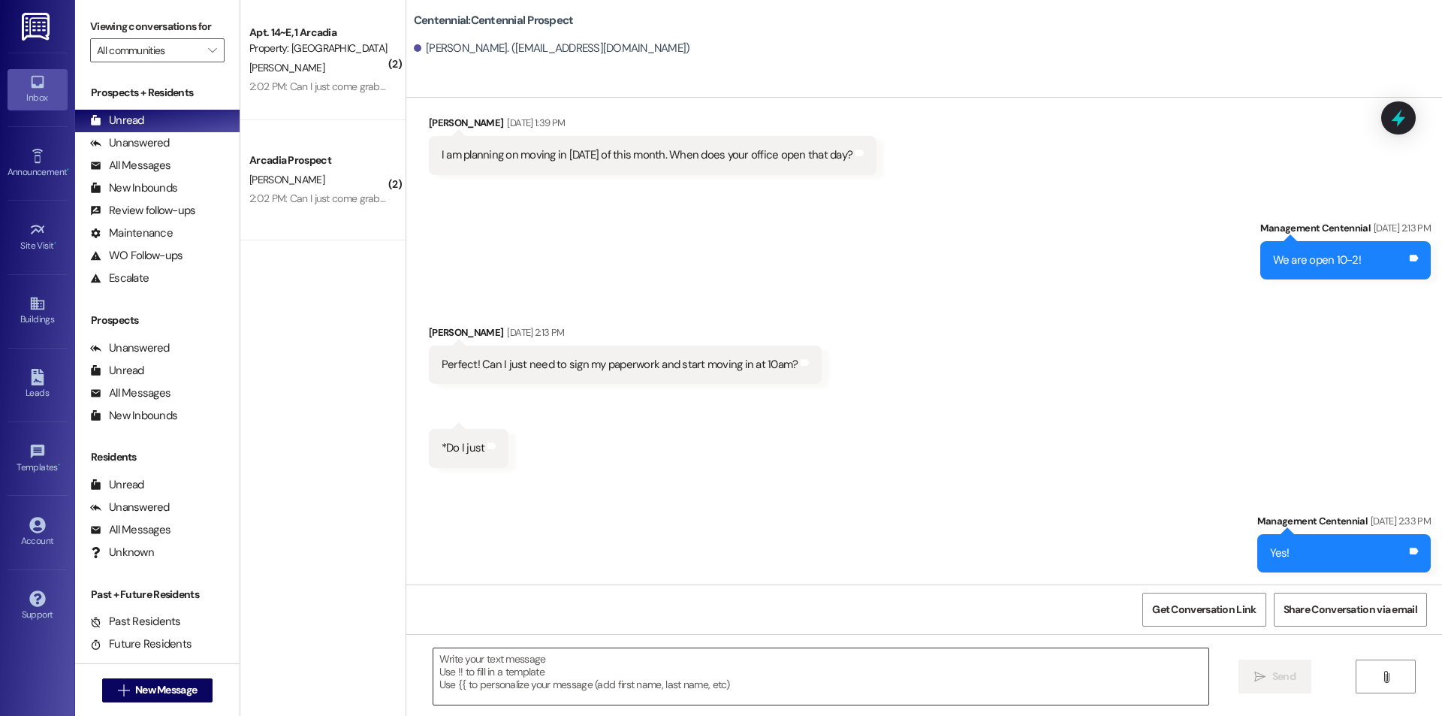
scroll to position [1560, 0]
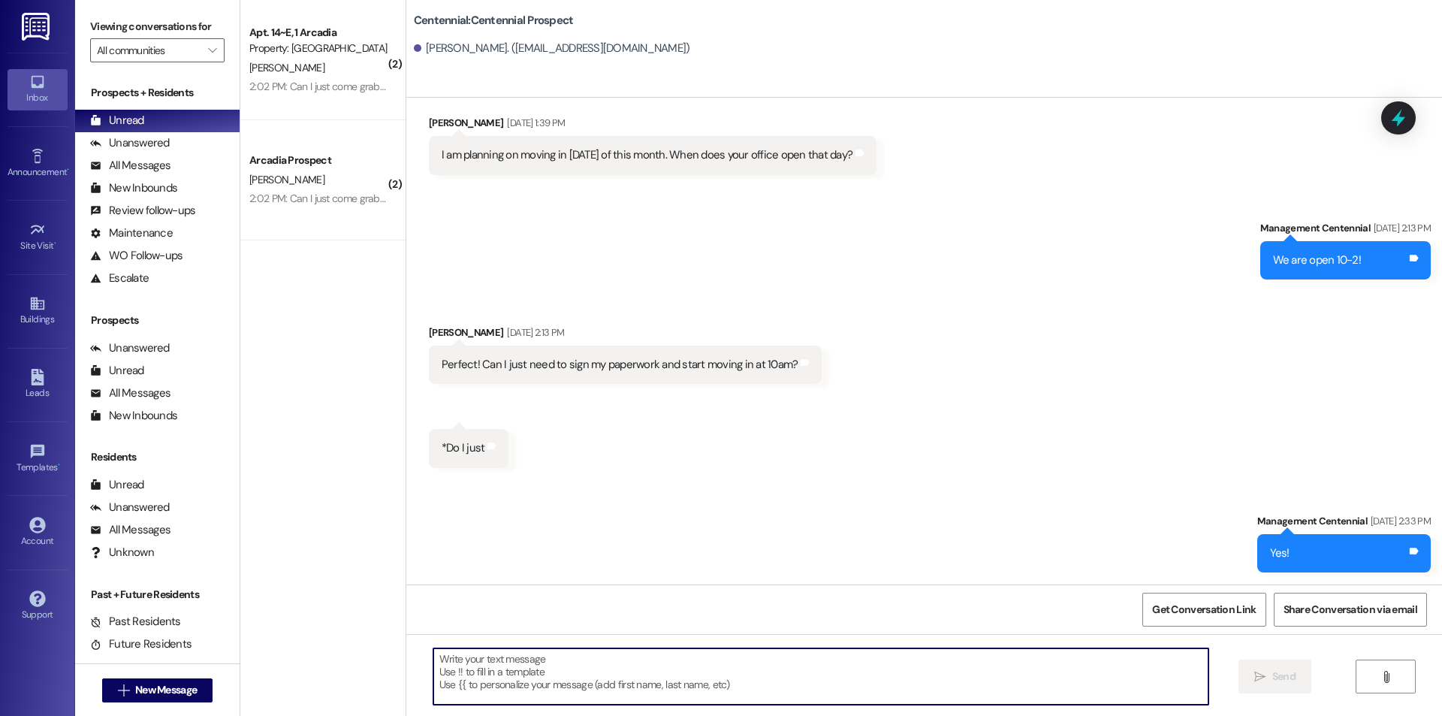
click at [927, 687] on textarea at bounding box center [820, 676] width 775 height 56
paste textarea "Hey {{first_name}}, we need you to sign your parking agreement on your resident…"
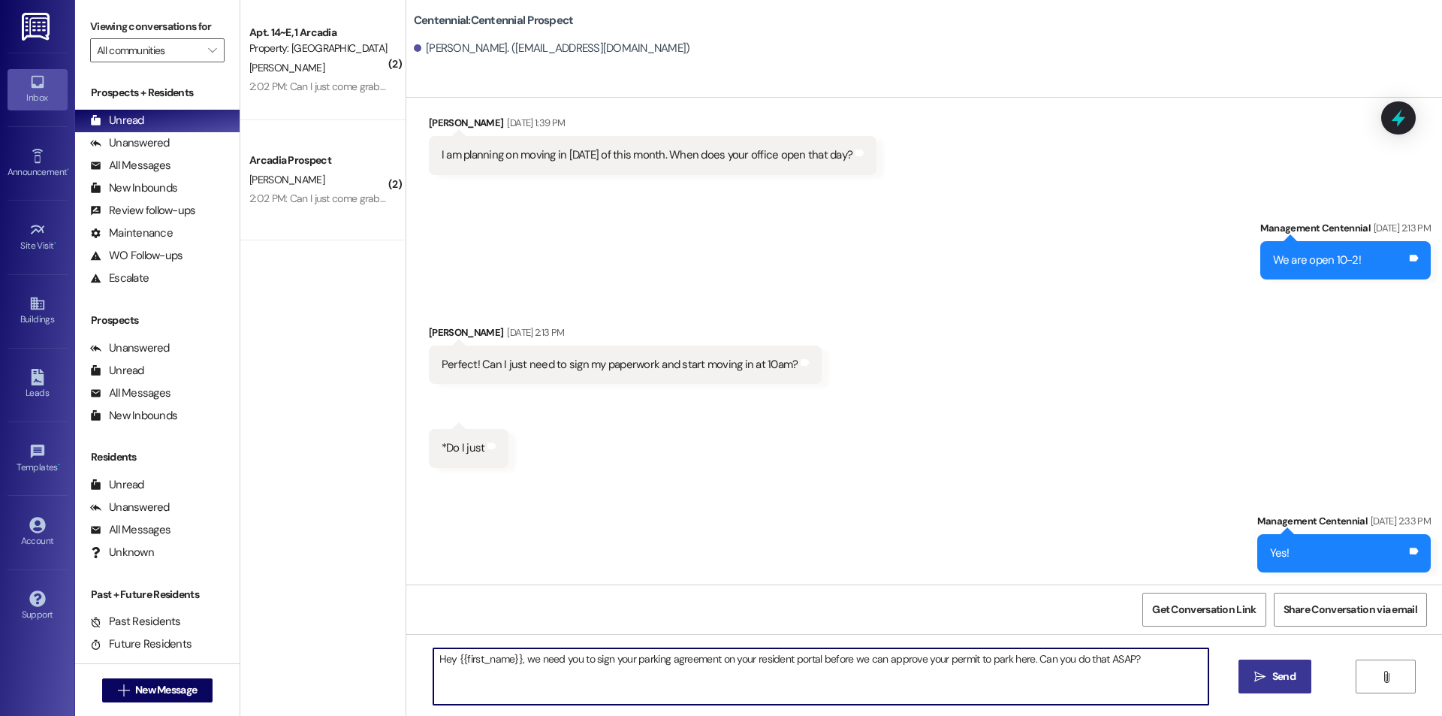
type textarea "Hey {{first_name}}, we need you to sign your parking agreement on your resident…"
click at [1275, 677] on span "Send" at bounding box center [1283, 676] width 23 height 16
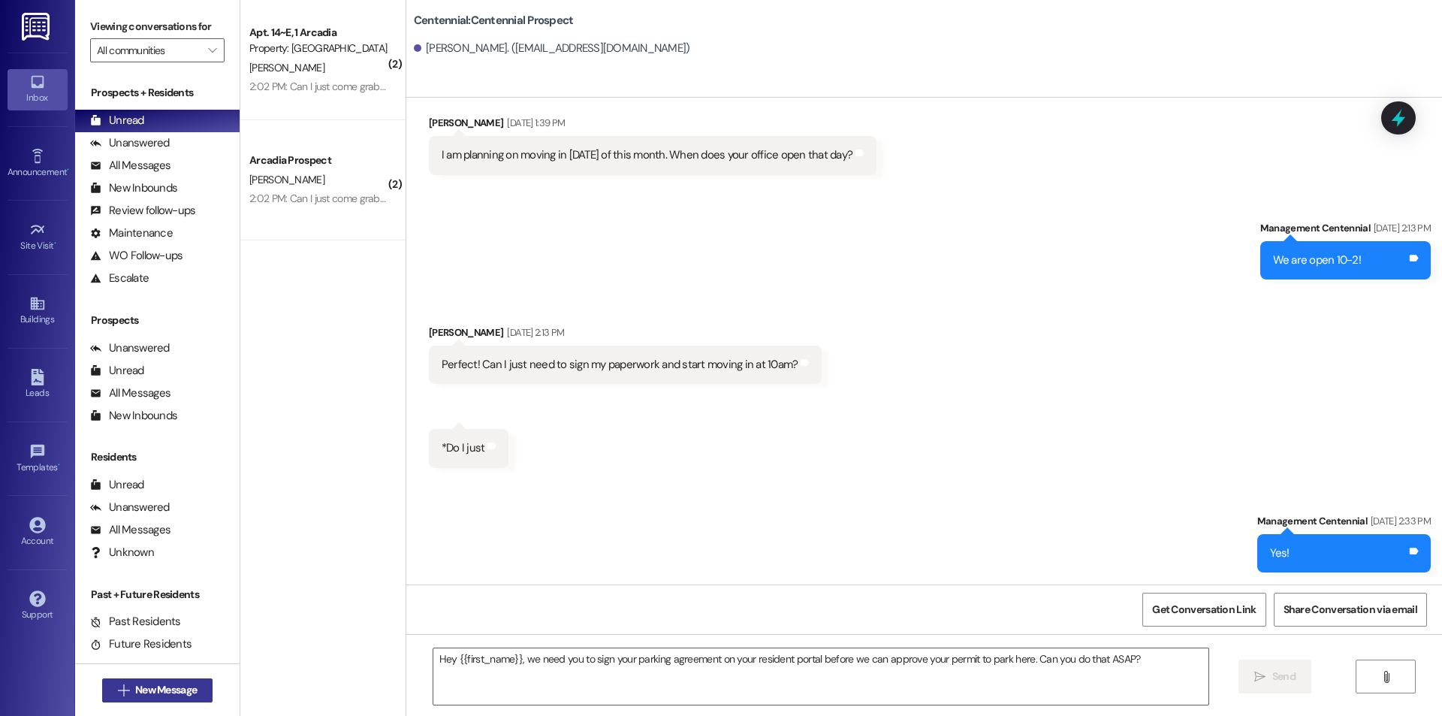
click at [161, 687] on span "New Message" at bounding box center [166, 690] width 62 height 16
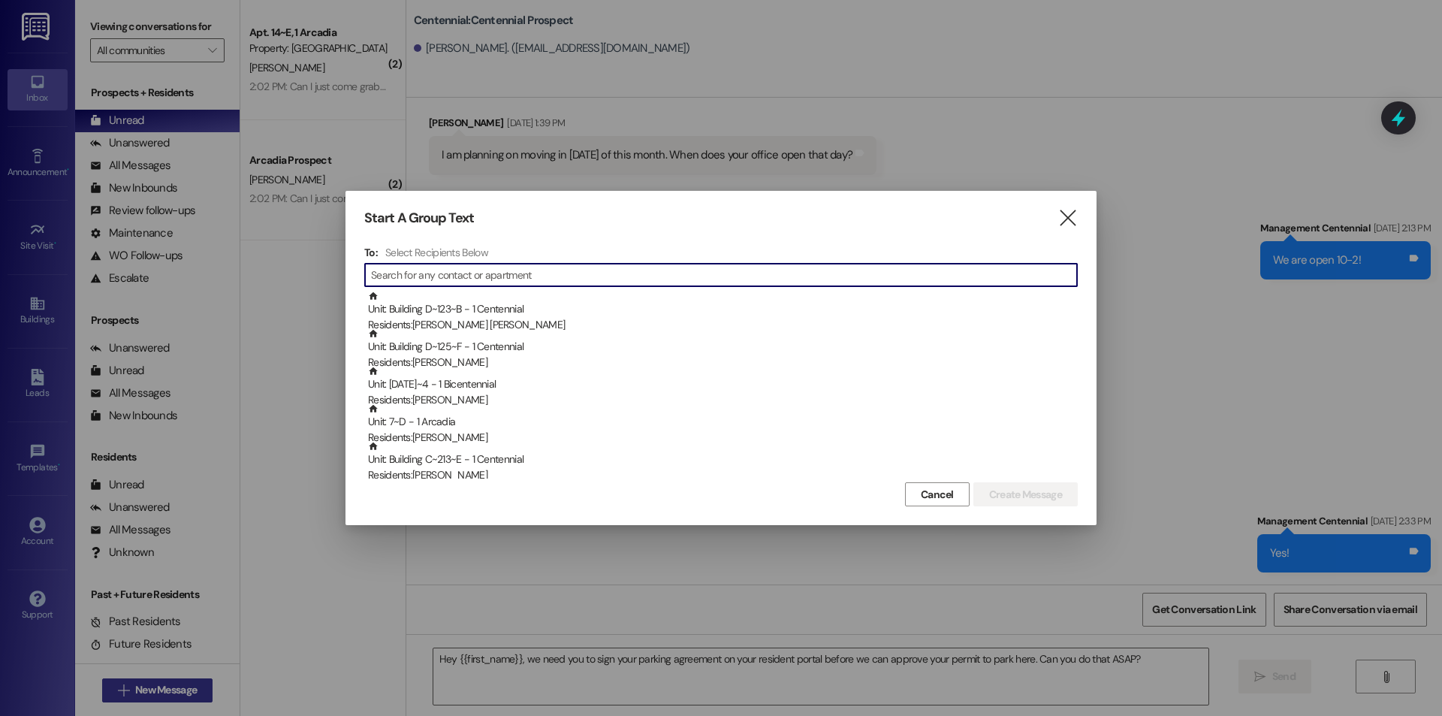
type input "l"
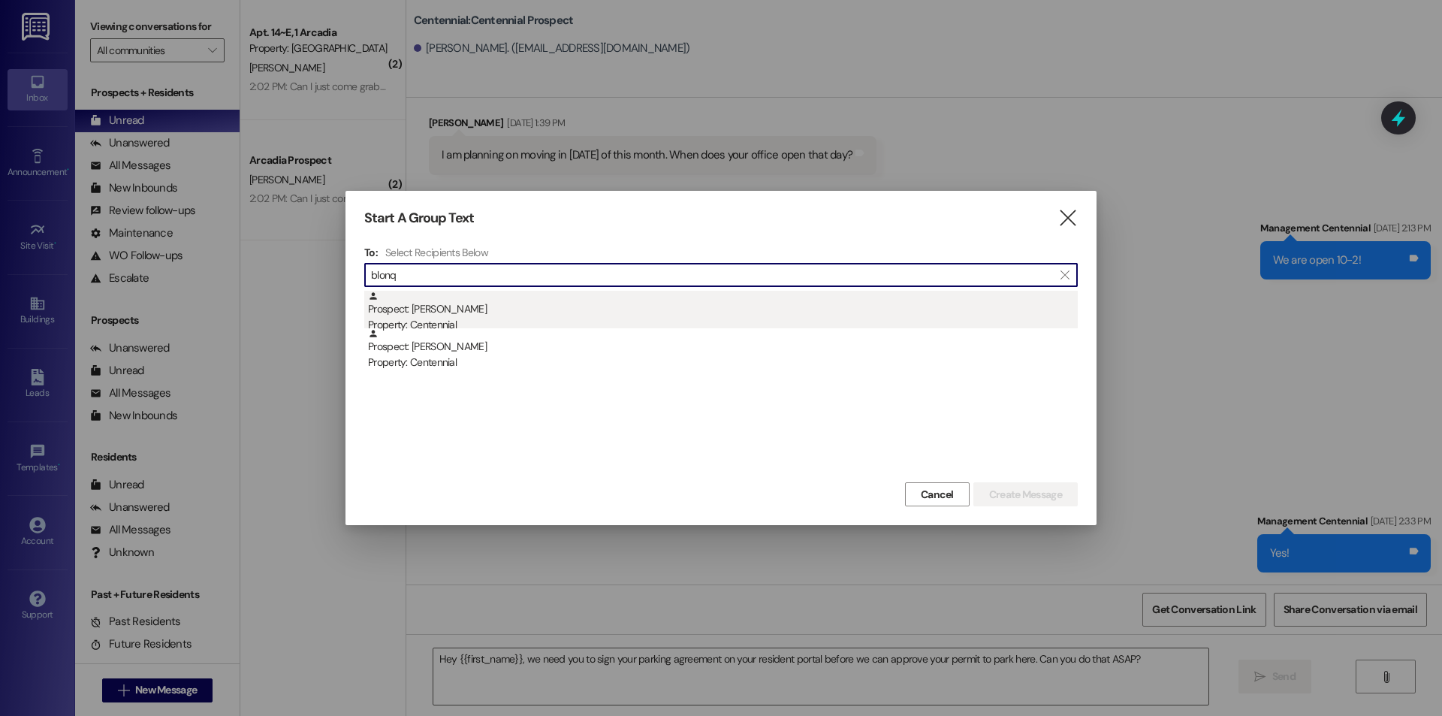
type input "blonq"
click at [483, 311] on div "Prospect: [PERSON_NAME] Property: Centennial" at bounding box center [723, 312] width 710 height 43
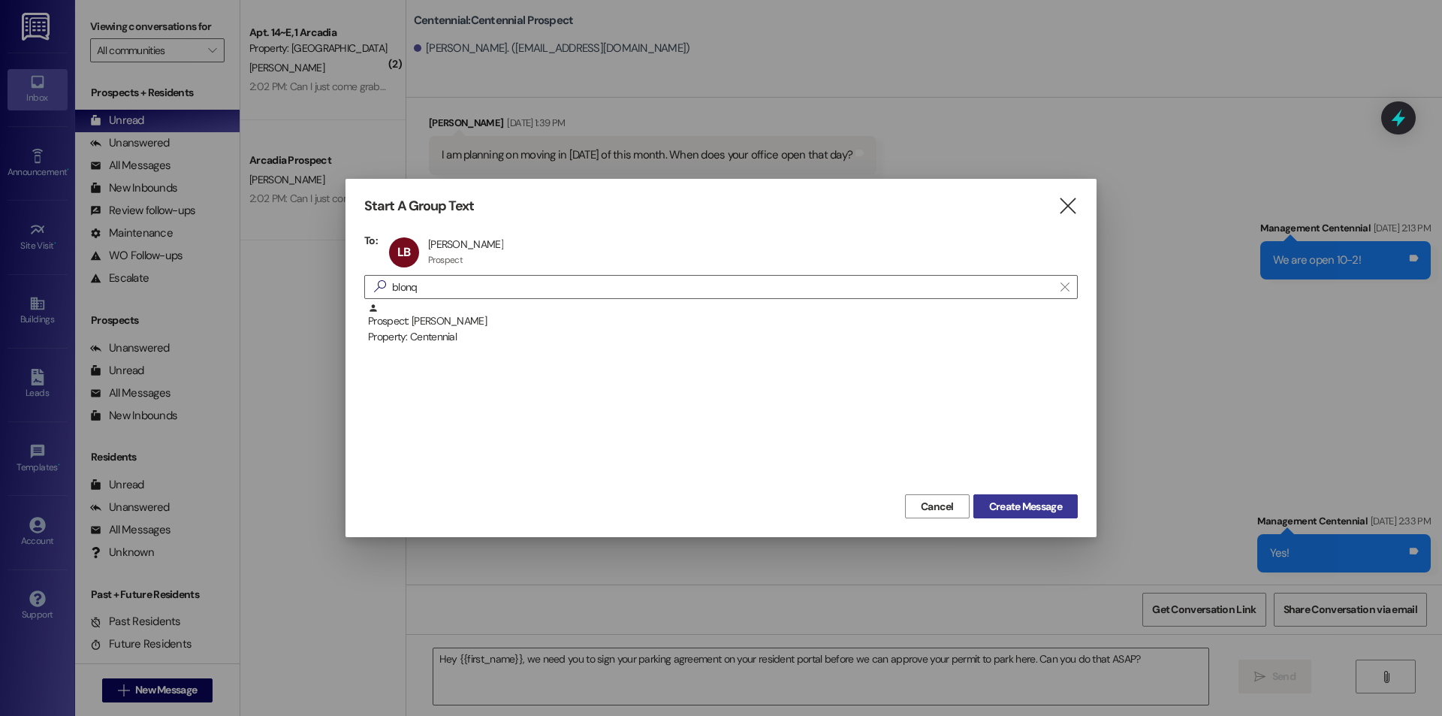
click at [998, 503] on span "Create Message" at bounding box center [1025, 507] width 73 height 16
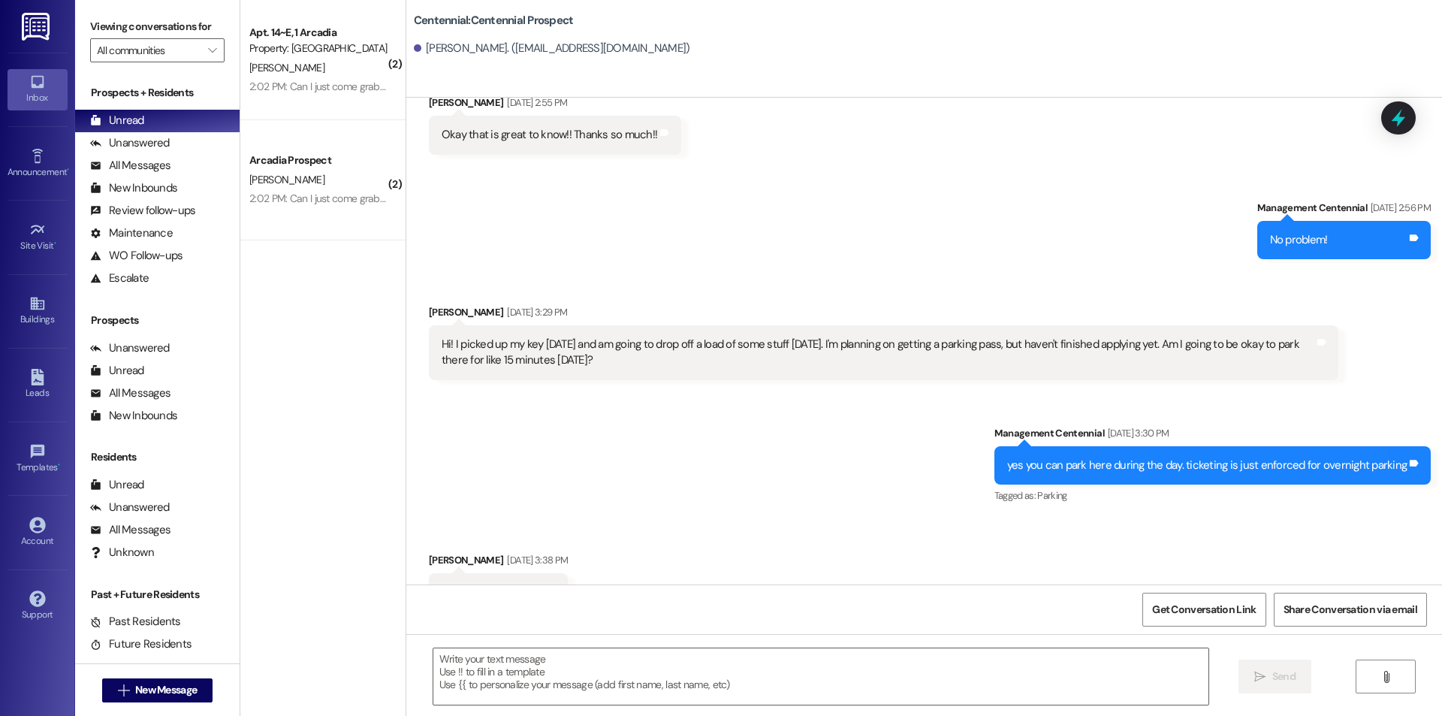
scroll to position [3631, 0]
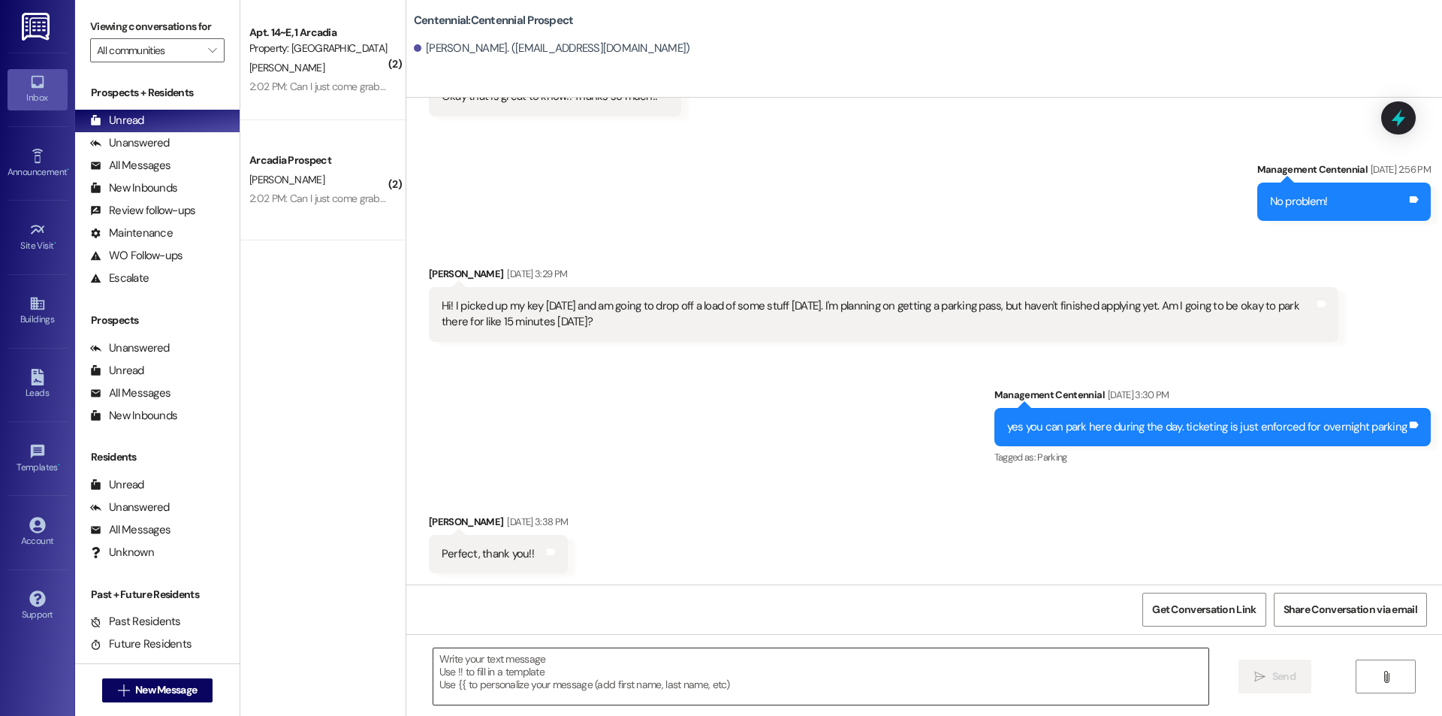
click at [636, 671] on textarea at bounding box center [820, 676] width 775 height 56
paste textarea "Hey {{first_name}}, we need you to sign your parking agreement on your resident…"
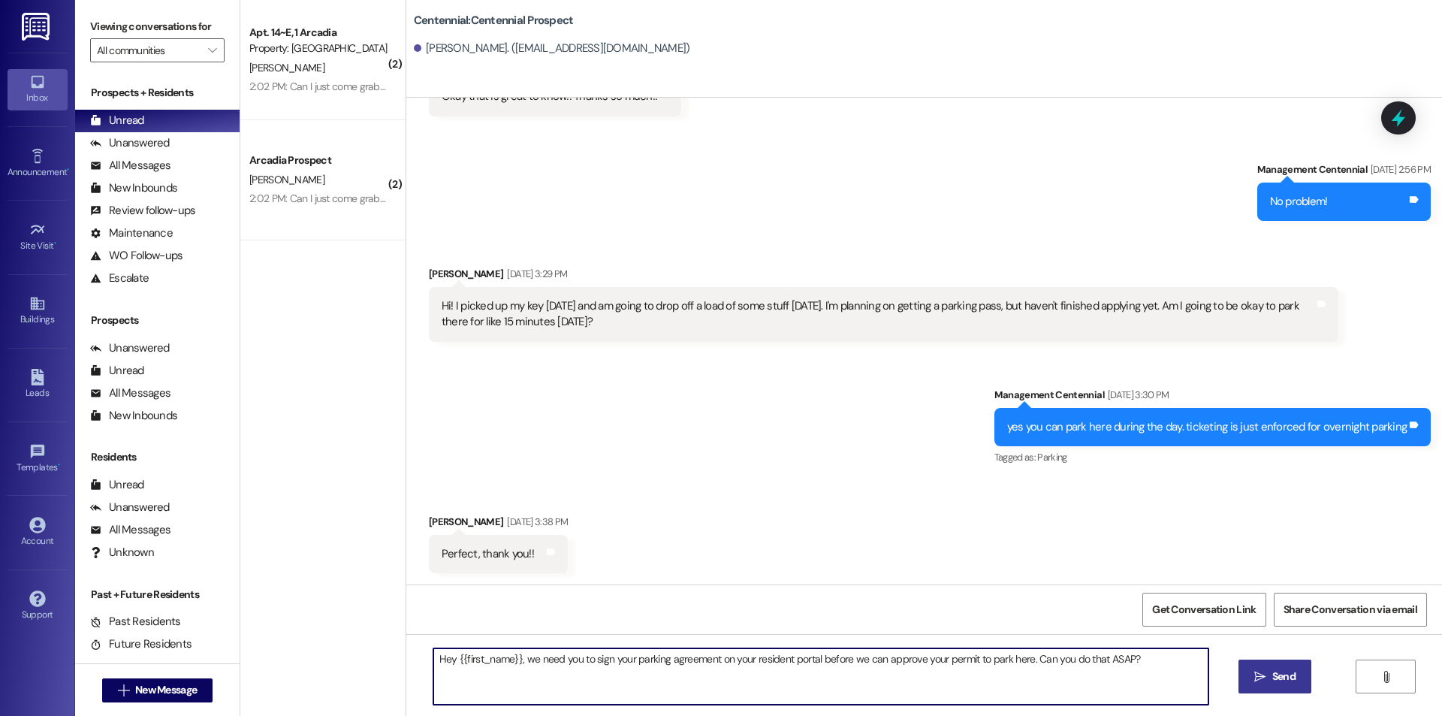
type textarea "Hey {{first_name}}, we need you to sign your parking agreement on your resident…"
click at [1254, 675] on icon "" at bounding box center [1259, 676] width 11 height 12
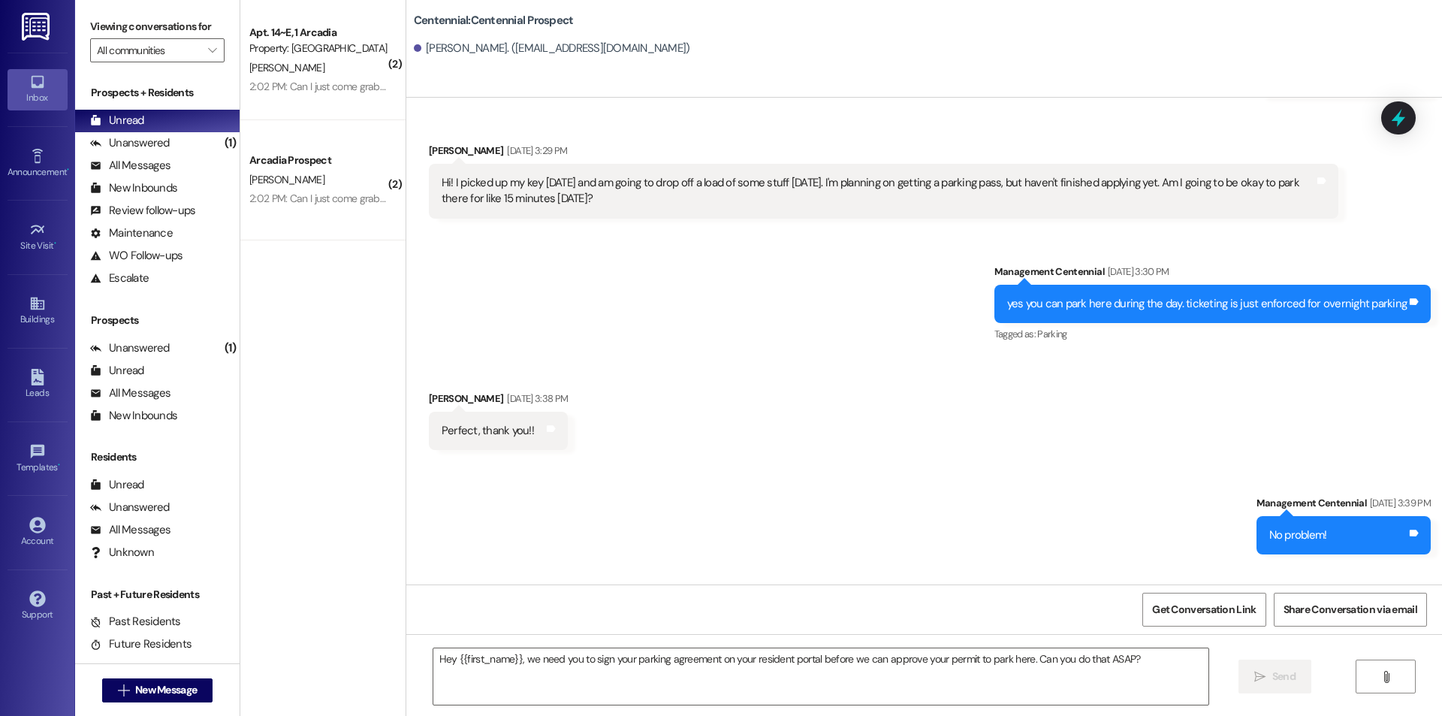
scroll to position [3841, 0]
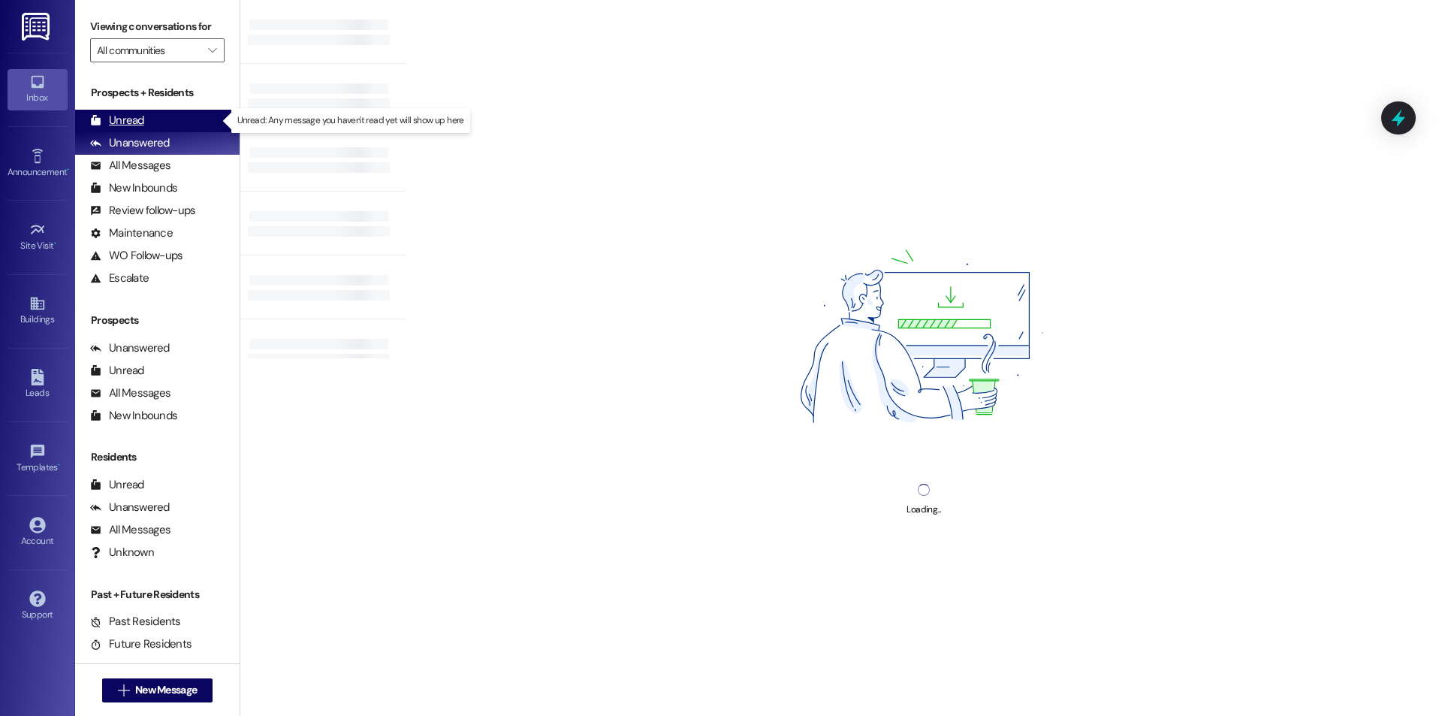
click at [129, 117] on div "Unread" at bounding box center [117, 121] width 54 height 16
